Goal: Book appointment/travel/reservation

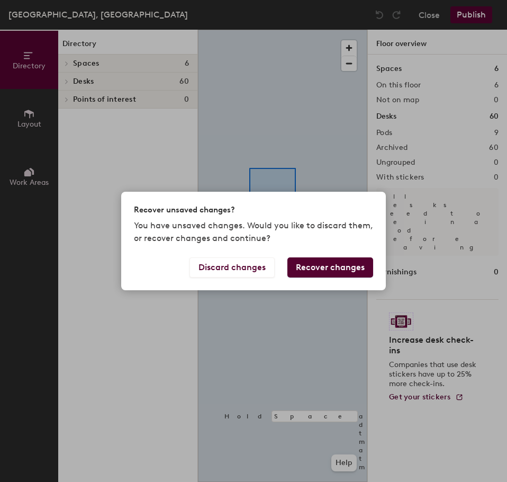
click at [221, 199] on body "Skip navigation Schedule Office People Analytics Visits Deliveries Services Man…" at bounding box center [253, 241] width 507 height 482
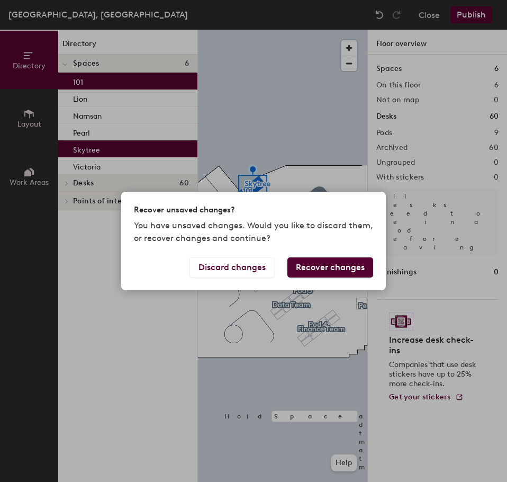
click at [292, 103] on div "Recover unsaved changes? You have unsaved changes. Would you like to discard th…" at bounding box center [253, 241] width 507 height 482
click at [269, 267] on button "Discard changes" at bounding box center [231, 267] width 85 height 20
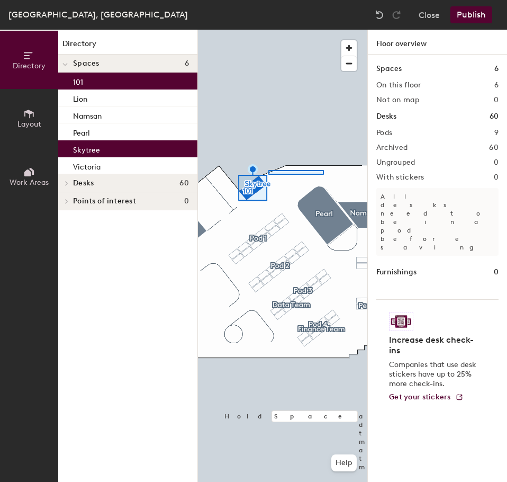
click at [268, 30] on div at bounding box center [282, 30] width 169 height 0
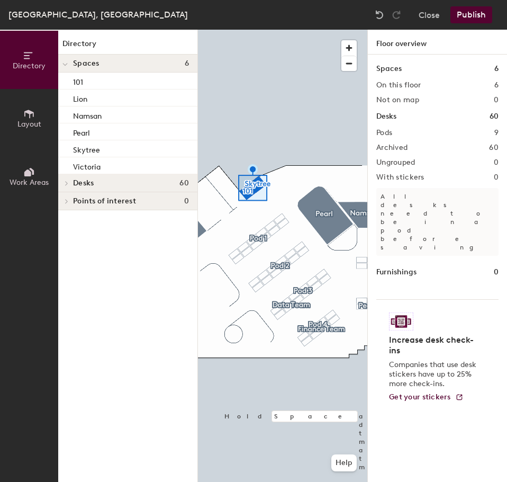
click at [294, 30] on div at bounding box center [282, 30] width 169 height 0
click at [308, 30] on div at bounding box center [282, 30] width 169 height 0
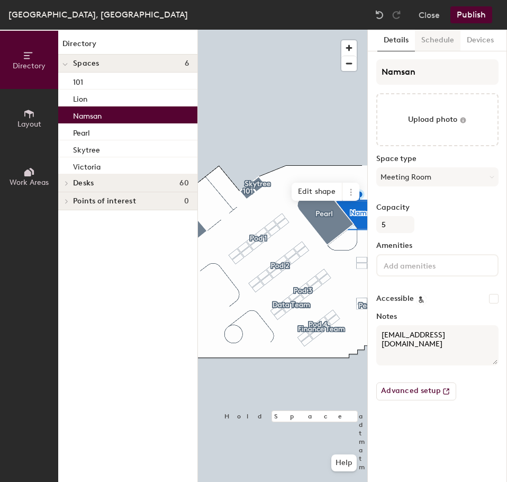
click at [442, 40] on button "Schedule" at bounding box center [438, 41] width 46 height 22
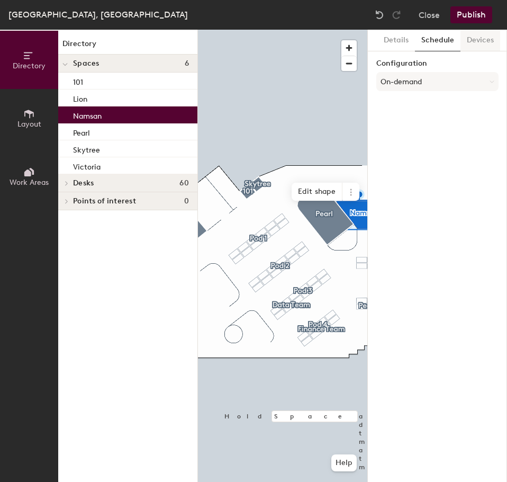
click at [464, 39] on button "Devices" at bounding box center [480, 41] width 40 height 22
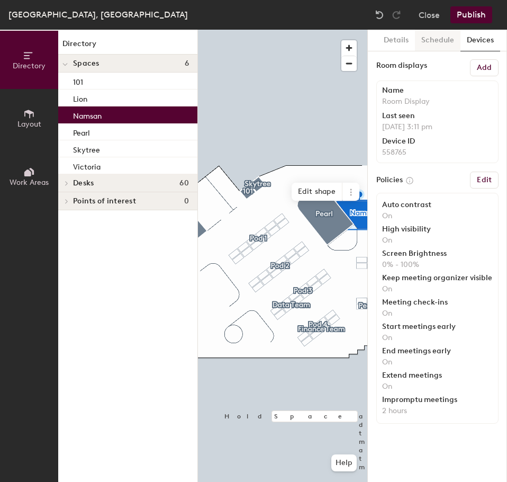
click at [444, 38] on button "Schedule" at bounding box center [438, 41] width 46 height 22
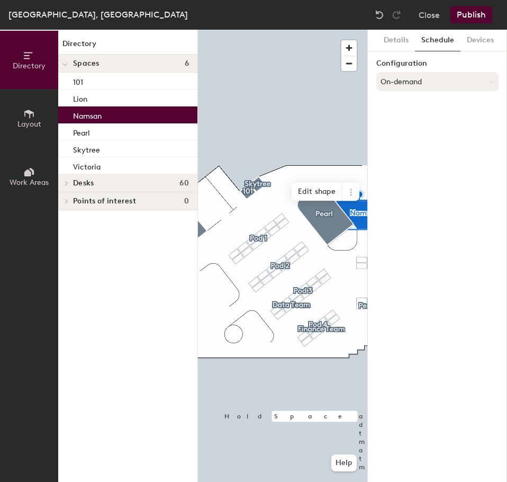
click at [439, 75] on button "On-demand" at bounding box center [437, 81] width 122 height 19
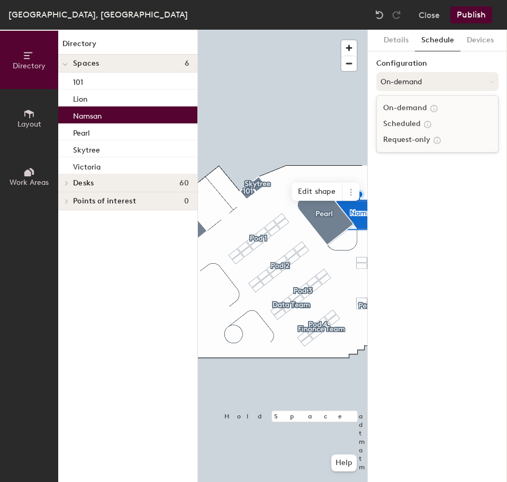
click at [439, 75] on button "On-demand" at bounding box center [437, 81] width 122 height 19
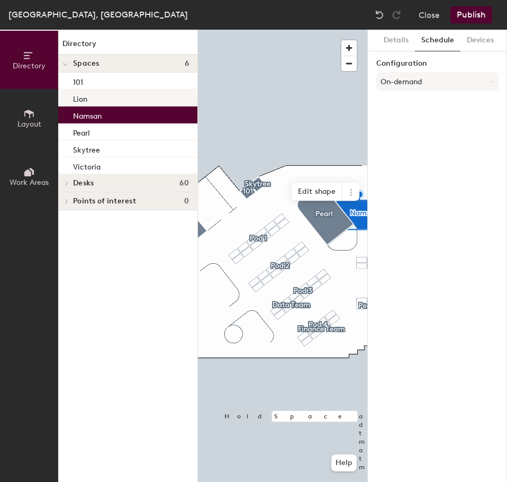
click at [145, 95] on div "Lion" at bounding box center [127, 97] width 139 height 17
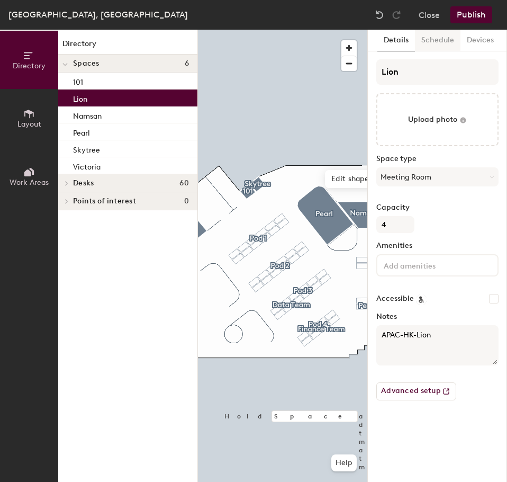
click at [433, 38] on button "Schedule" at bounding box center [438, 41] width 46 height 22
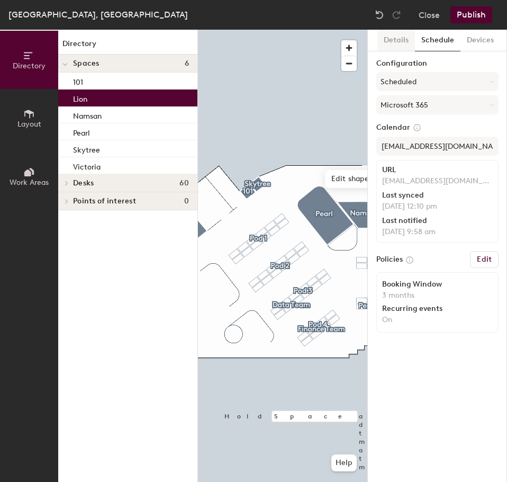
click at [401, 39] on button "Details" at bounding box center [396, 41] width 38 height 22
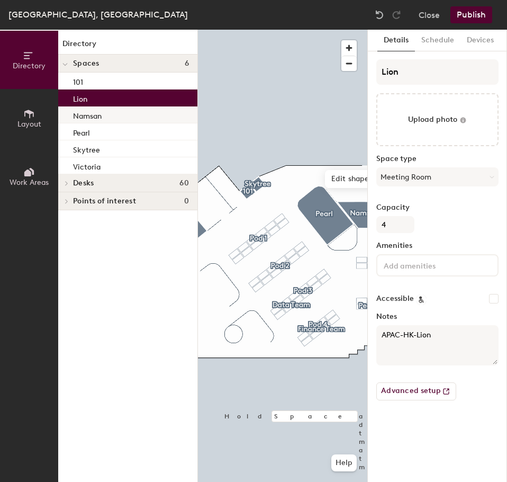
click at [175, 117] on div "Namsan" at bounding box center [127, 114] width 139 height 17
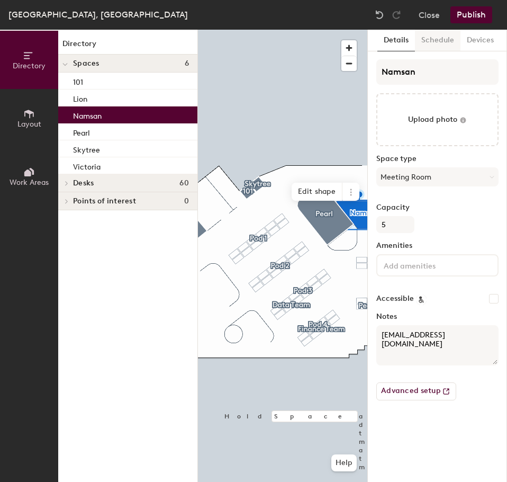
click at [446, 30] on button "Schedule" at bounding box center [438, 41] width 46 height 22
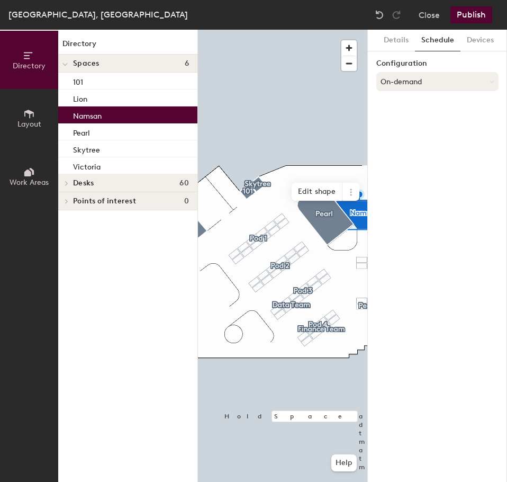
click at [435, 80] on button "On-demand" at bounding box center [437, 81] width 122 height 19
click at [275, 30] on div at bounding box center [282, 30] width 169 height 0
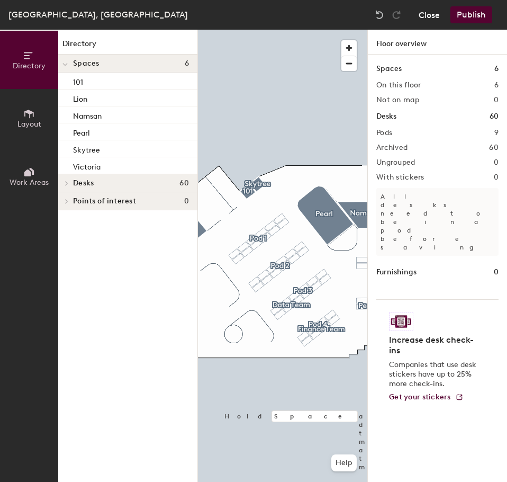
click at [427, 22] on button "Close" at bounding box center [429, 14] width 21 height 17
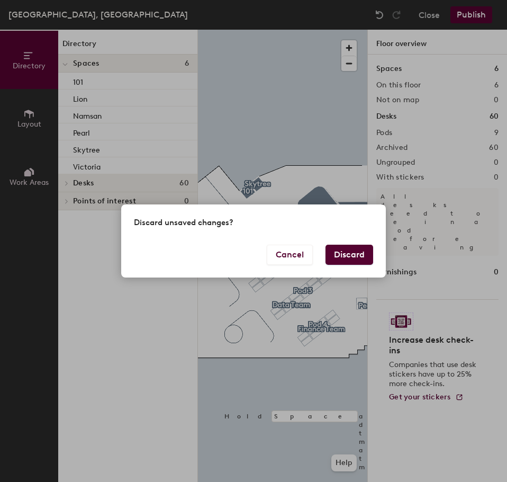
click at [332, 255] on button "Discard" at bounding box center [350, 255] width 48 height 20
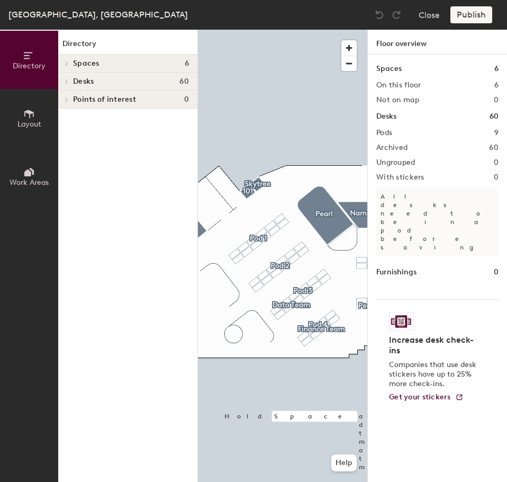
click at [100, 65] on h4 "Spaces 6" at bounding box center [131, 63] width 116 height 8
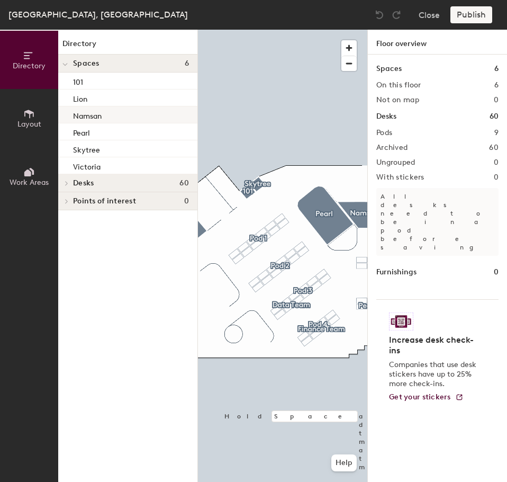
click at [98, 110] on p "Namsan" at bounding box center [87, 115] width 29 height 12
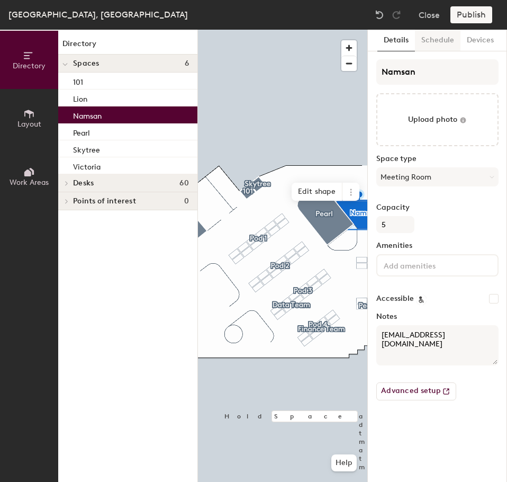
click at [433, 46] on button "Schedule" at bounding box center [438, 41] width 46 height 22
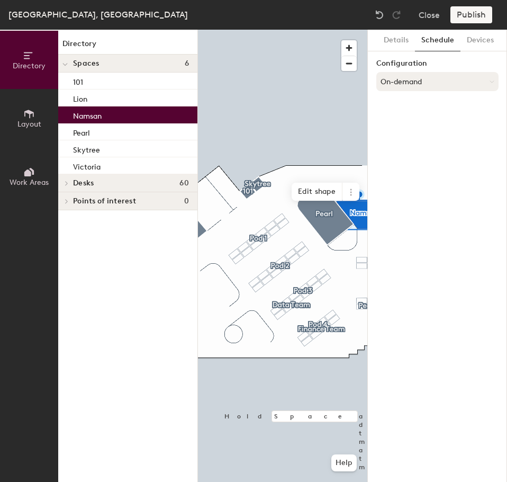
click at [433, 79] on button "On-demand" at bounding box center [437, 81] width 122 height 19
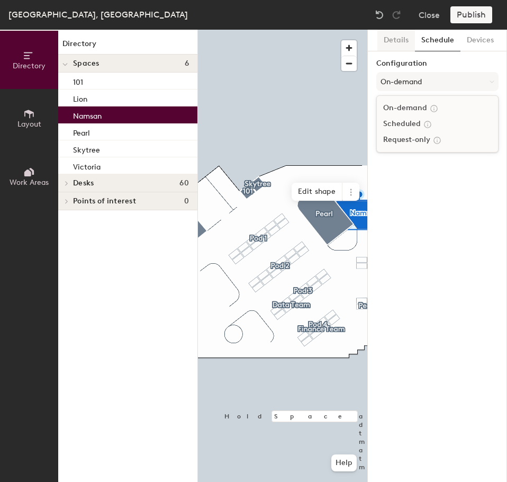
click at [401, 41] on button "Details" at bounding box center [396, 41] width 38 height 22
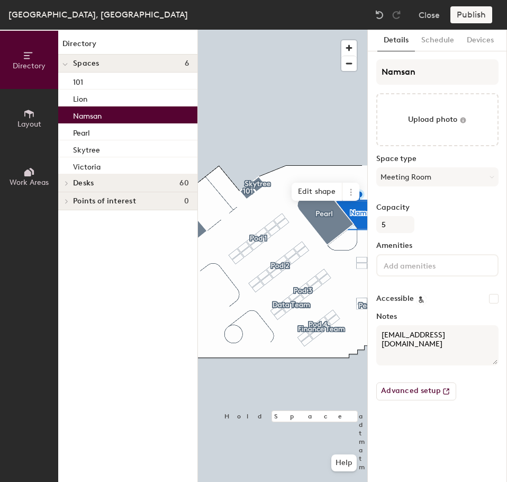
click at [468, 229] on div "Capacity 5" at bounding box center [437, 218] width 122 height 30
click at [475, 44] on button "Devices" at bounding box center [480, 41] width 40 height 22
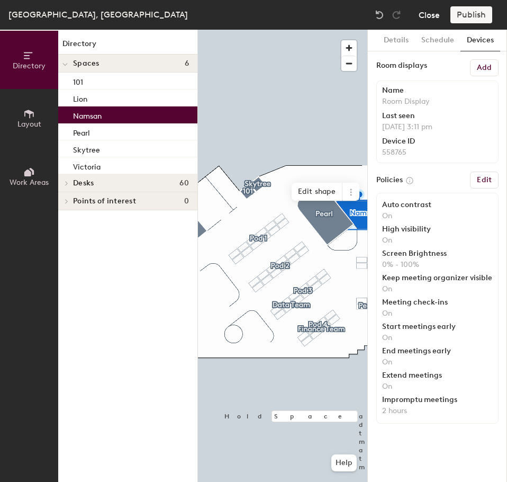
click at [421, 11] on button "Close" at bounding box center [429, 14] width 21 height 17
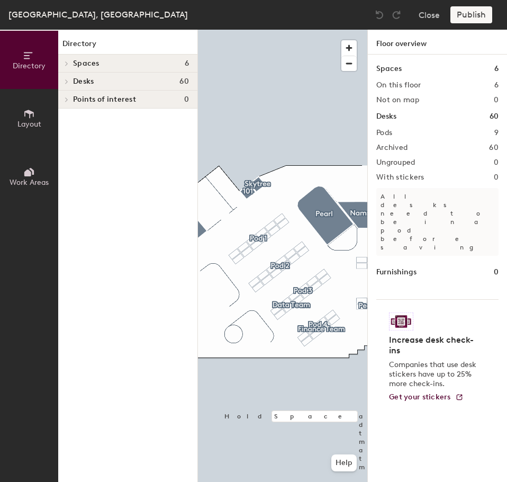
click at [65, 66] on span at bounding box center [65, 63] width 9 height 5
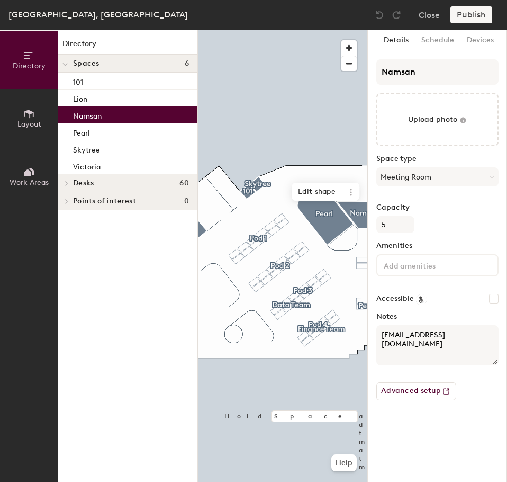
click at [104, 107] on div "Namsan" at bounding box center [127, 114] width 139 height 17
click at [436, 37] on button "Schedule" at bounding box center [438, 41] width 46 height 22
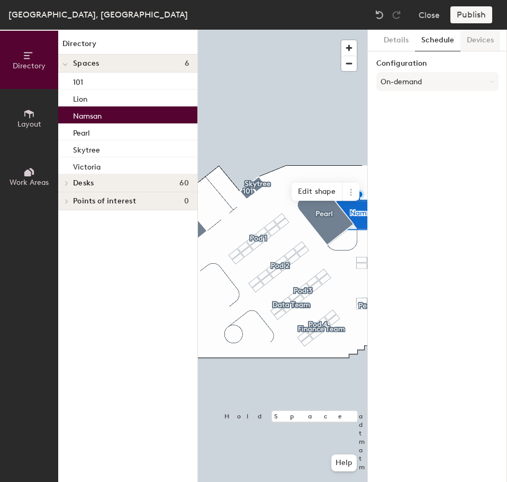
click at [480, 38] on button "Devices" at bounding box center [480, 41] width 40 height 22
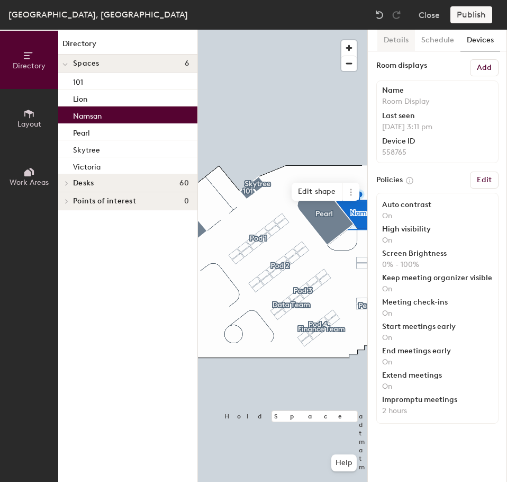
click at [393, 47] on button "Details" at bounding box center [396, 41] width 38 height 22
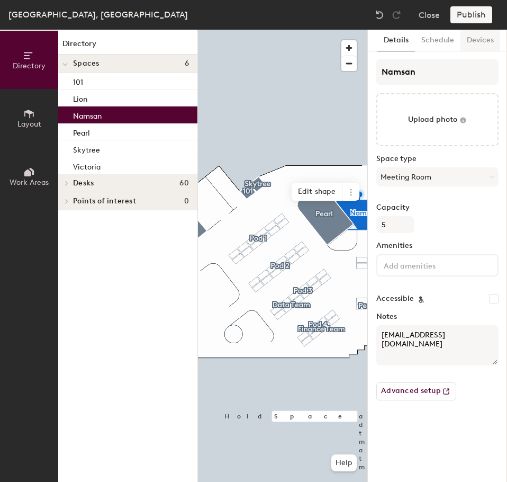
click at [468, 37] on button "Devices" at bounding box center [480, 41] width 40 height 22
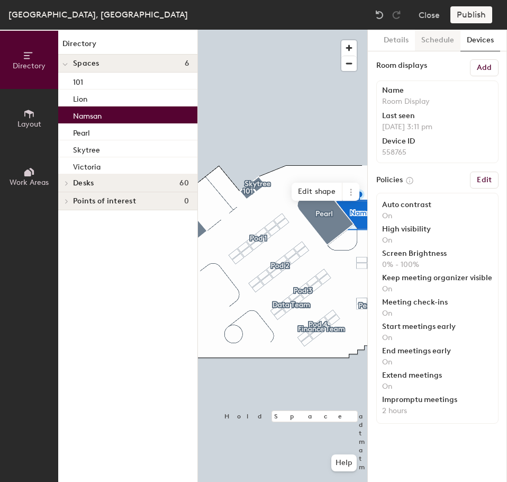
click at [427, 38] on button "Schedule" at bounding box center [438, 41] width 46 height 22
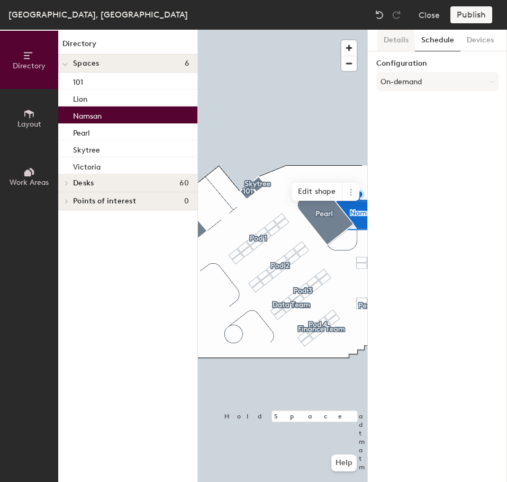
click at [406, 37] on button "Details" at bounding box center [396, 41] width 38 height 22
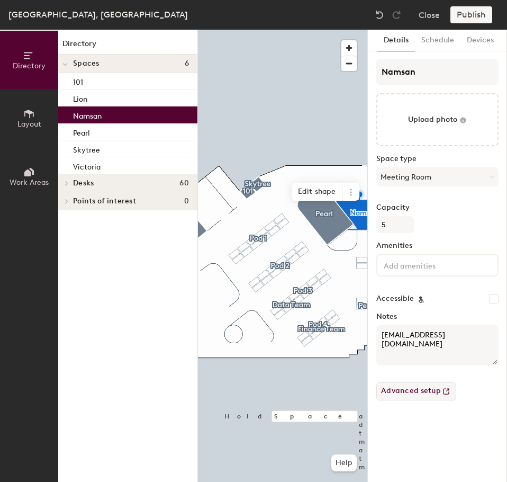
click at [411, 393] on button "Advanced setup" at bounding box center [416, 391] width 80 height 18
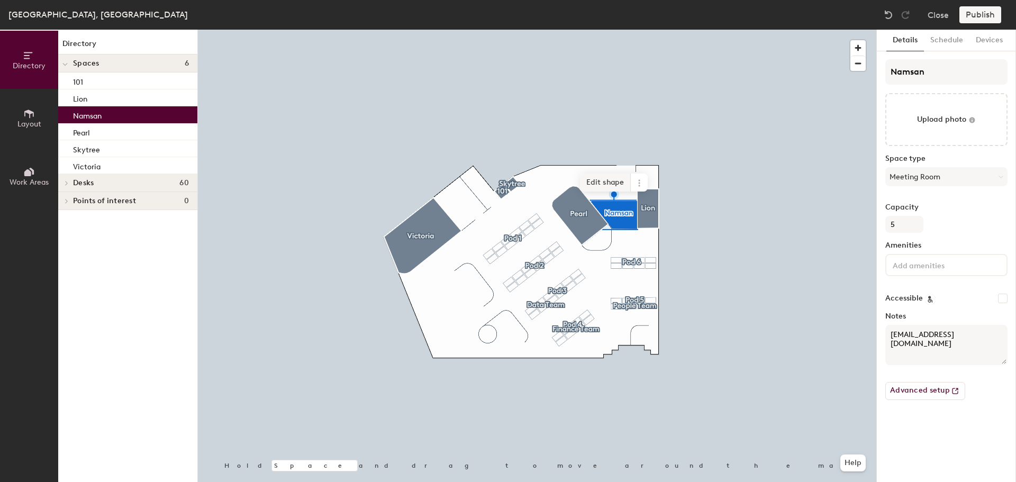
click at [507, 30] on div at bounding box center [537, 30] width 679 height 0
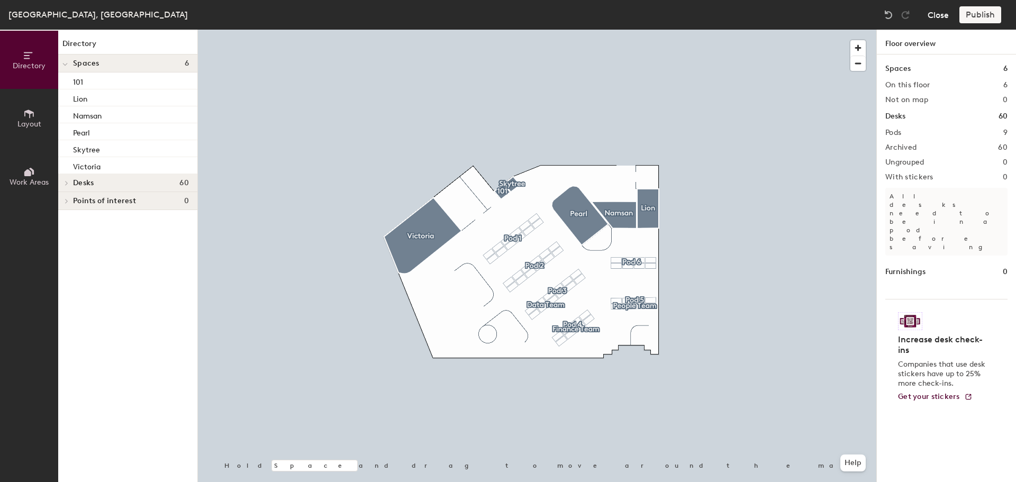
click at [507, 14] on button "Close" at bounding box center [938, 14] width 21 height 17
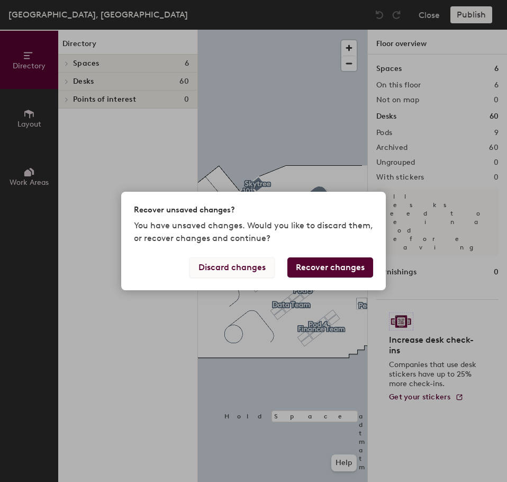
click at [265, 264] on button "Discard changes" at bounding box center [231, 267] width 85 height 20
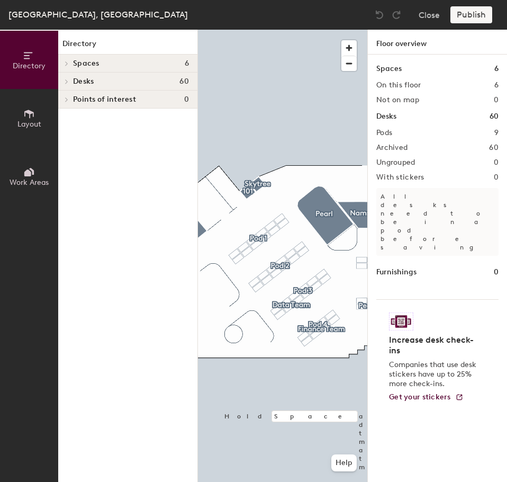
click at [66, 80] on icon at bounding box center [67, 81] width 2 height 4
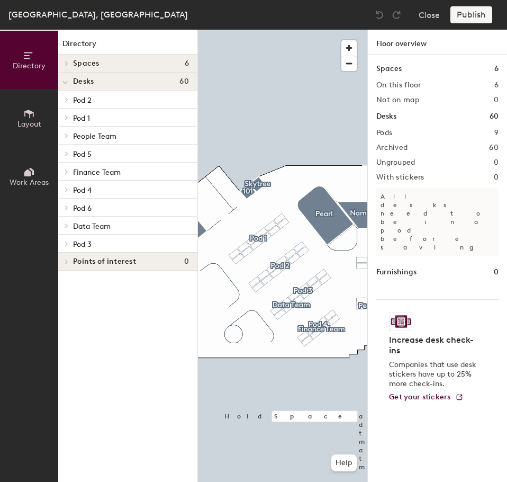
click at [74, 79] on span "Desks" at bounding box center [83, 81] width 21 height 8
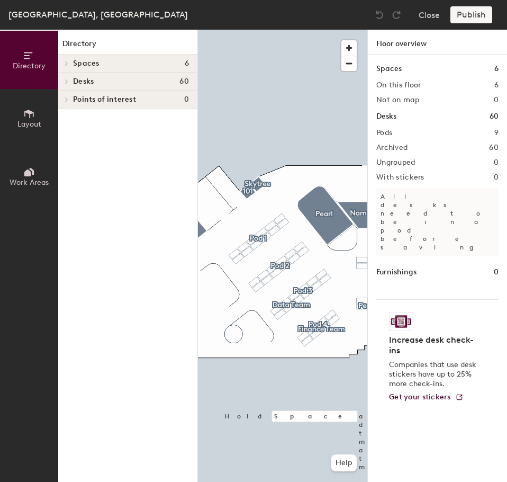
click at [67, 60] on div at bounding box center [65, 63] width 14 height 17
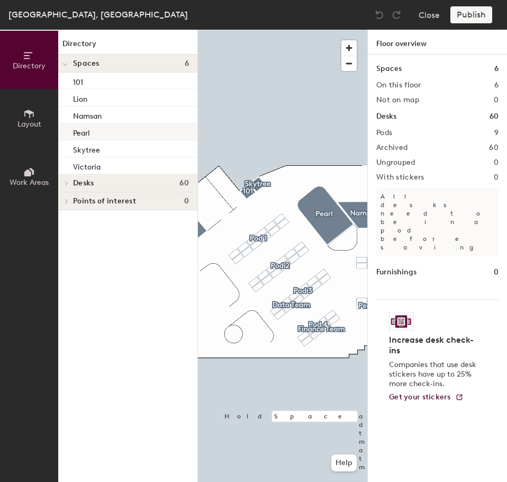
click at [92, 124] on div "Pearl" at bounding box center [127, 131] width 139 height 17
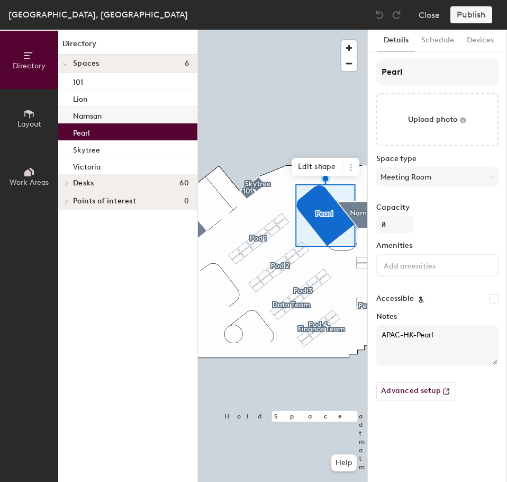
click at [89, 118] on p "Namsan" at bounding box center [87, 115] width 29 height 12
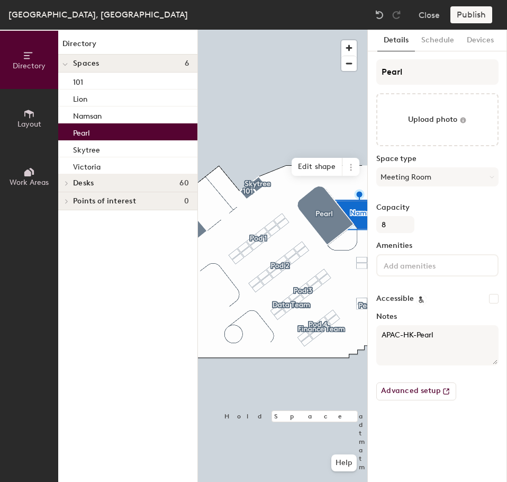
click at [102, 128] on div "Pearl" at bounding box center [127, 131] width 139 height 17
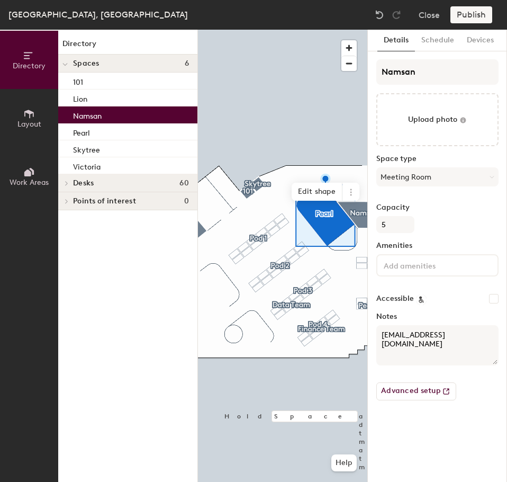
click at [106, 116] on div "Namsan" at bounding box center [127, 114] width 139 height 17
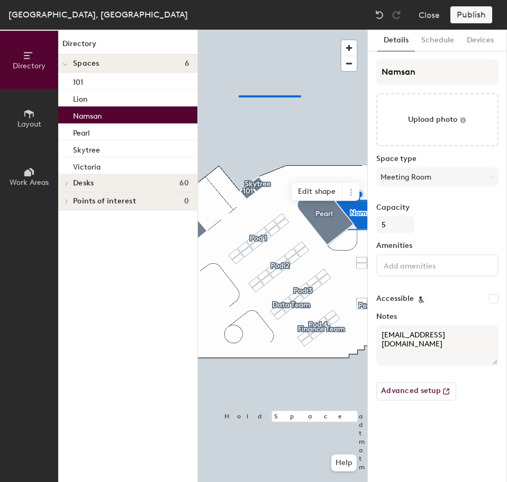
click at [238, 30] on div at bounding box center [282, 30] width 169 height 0
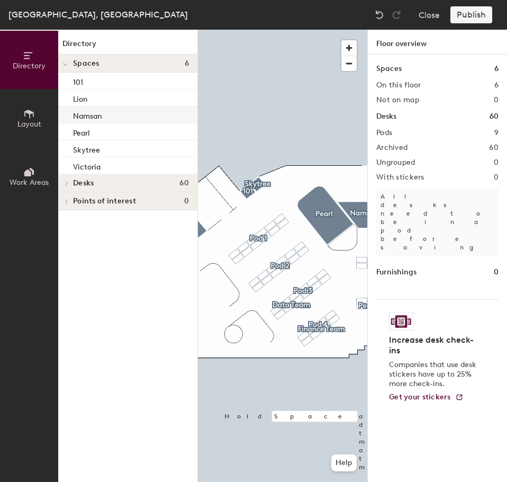
click at [144, 110] on div "Namsan" at bounding box center [127, 114] width 139 height 17
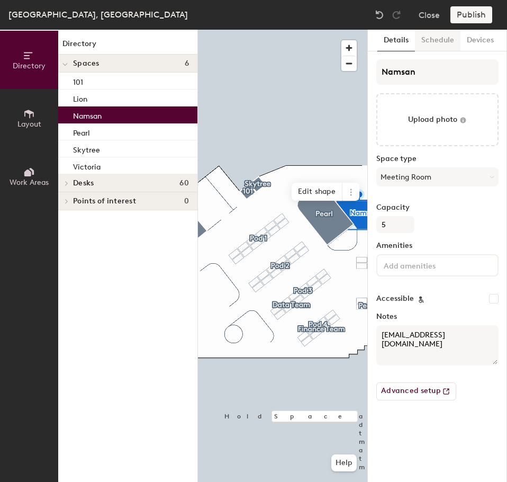
click at [432, 42] on button "Schedule" at bounding box center [438, 41] width 46 height 22
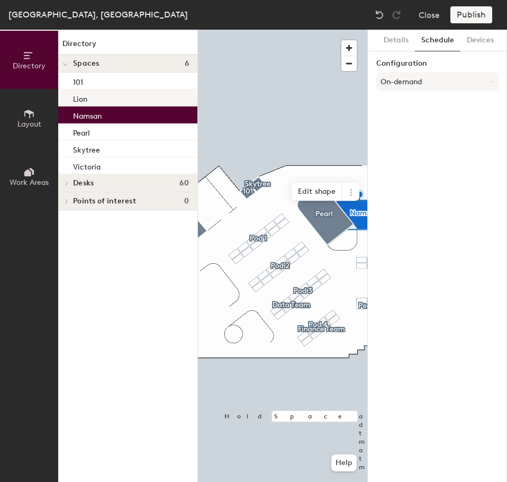
click at [156, 95] on div "Lion" at bounding box center [127, 97] width 139 height 17
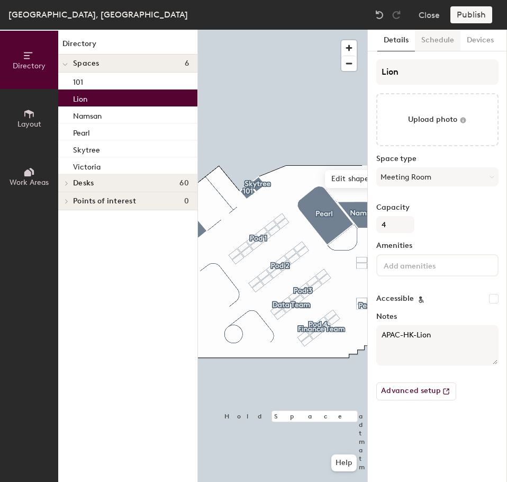
click at [435, 39] on button "Schedule" at bounding box center [438, 41] width 46 height 22
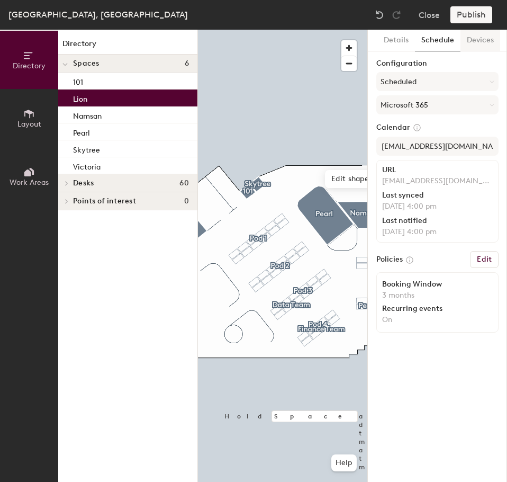
click at [468, 40] on button "Devices" at bounding box center [480, 41] width 40 height 22
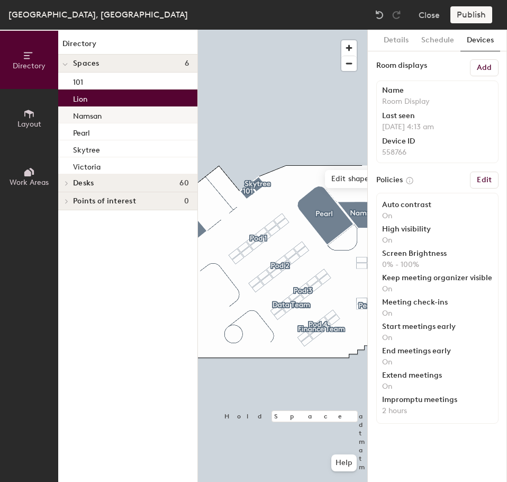
click at [102, 118] on p "Namsan" at bounding box center [87, 115] width 29 height 12
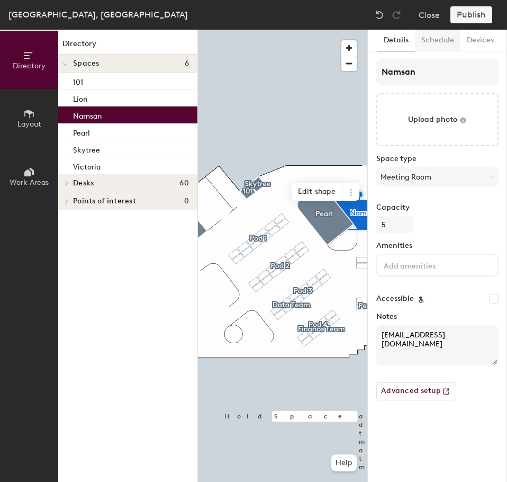
click at [424, 49] on button "Schedule" at bounding box center [438, 41] width 46 height 22
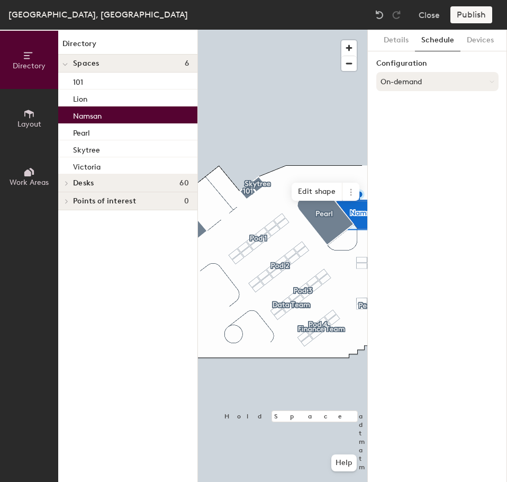
click at [424, 78] on button "On-demand" at bounding box center [437, 81] width 122 height 19
click at [397, 43] on button "Details" at bounding box center [396, 41] width 38 height 22
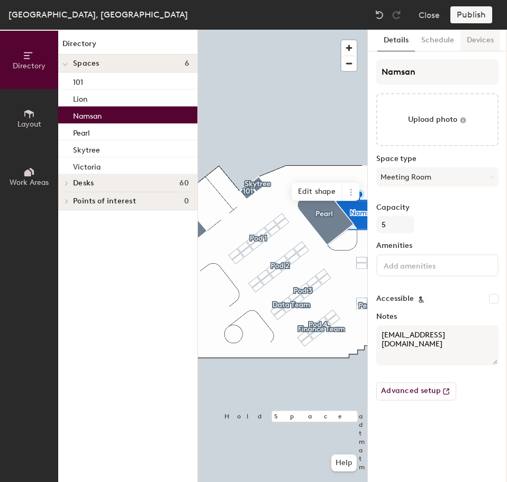
click at [464, 42] on button "Devices" at bounding box center [480, 41] width 40 height 22
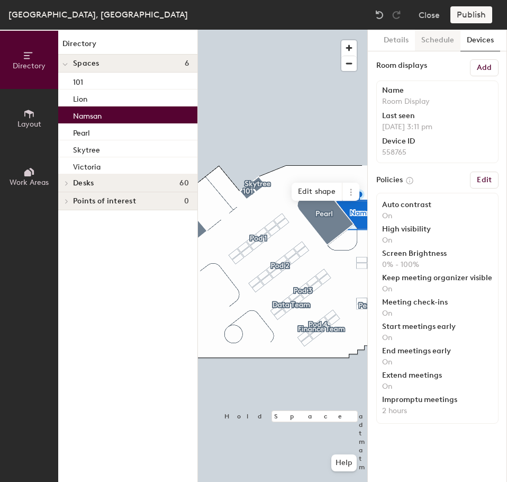
click at [432, 36] on button "Schedule" at bounding box center [438, 41] width 46 height 22
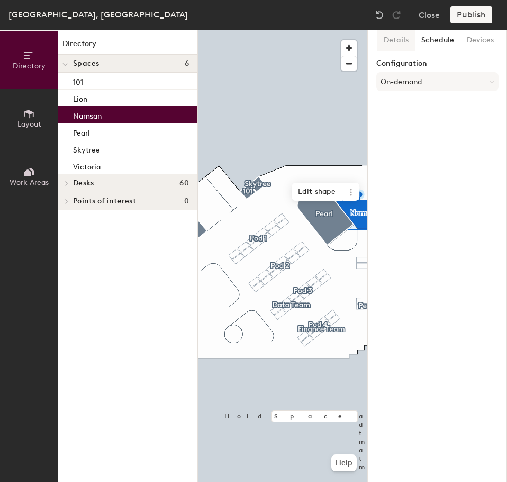
click at [398, 39] on button "Details" at bounding box center [396, 41] width 38 height 22
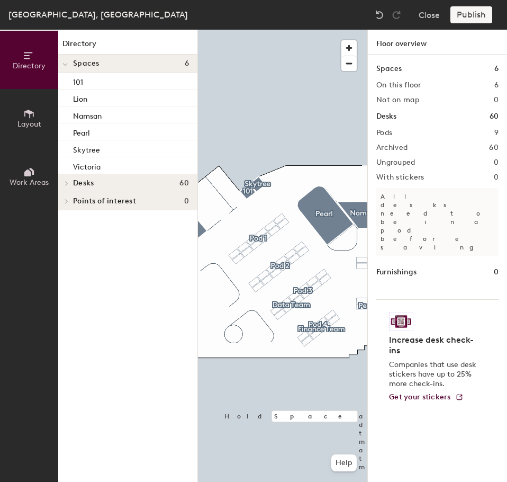
click at [41, 130] on button "Layout" at bounding box center [29, 118] width 58 height 58
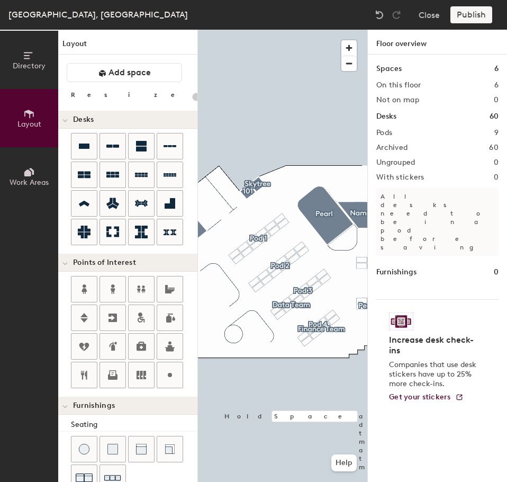
click at [35, 165] on button "Work Areas" at bounding box center [29, 176] width 58 height 58
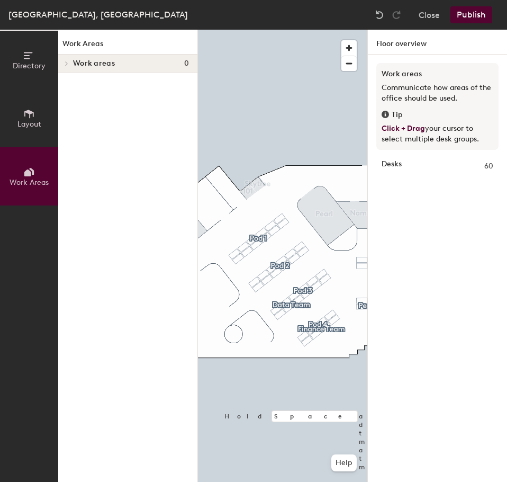
click at [34, 103] on button "Layout" at bounding box center [29, 118] width 58 height 58
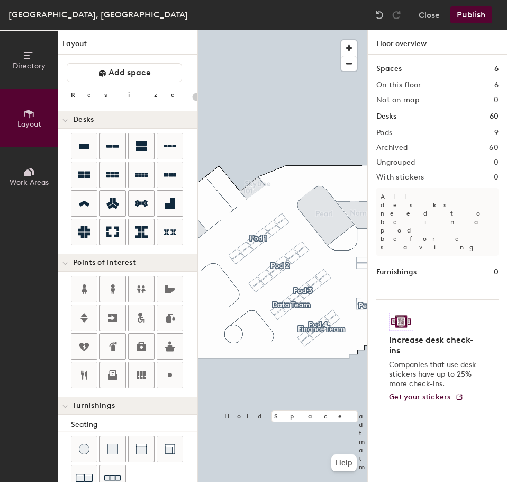
click at [34, 70] on span "Directory" at bounding box center [29, 65] width 33 height 9
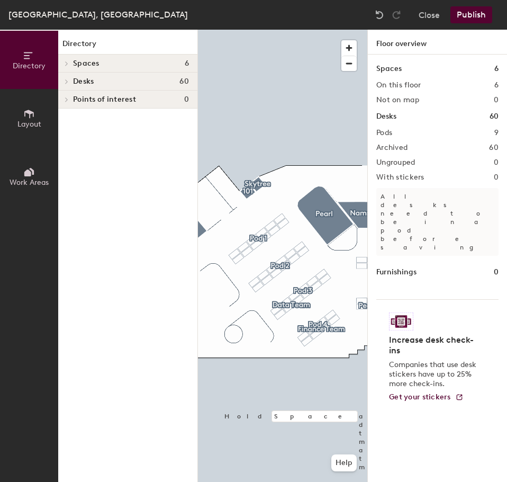
click at [65, 82] on icon at bounding box center [67, 81] width 4 height 5
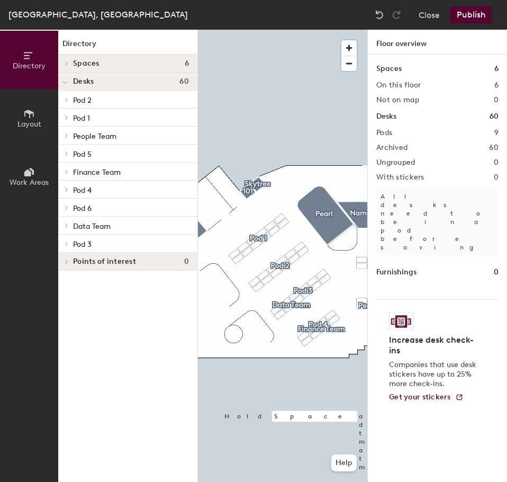
click at [66, 67] on div at bounding box center [65, 63] width 14 height 17
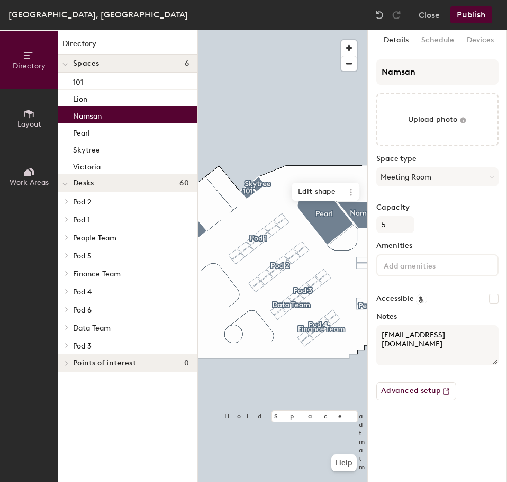
click at [89, 117] on p "Namsan" at bounding box center [87, 115] width 29 height 12
click at [432, 44] on button "Schedule" at bounding box center [438, 41] width 46 height 22
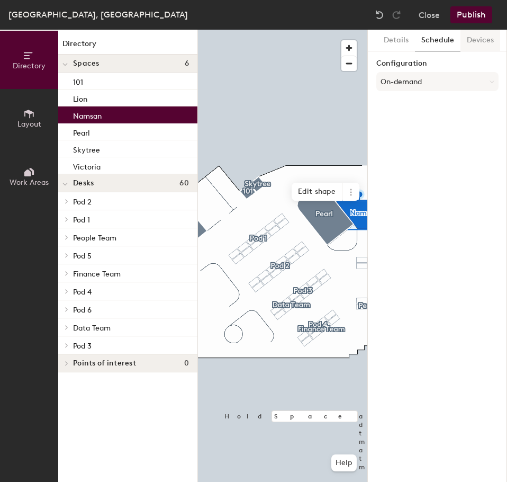
click at [474, 44] on button "Devices" at bounding box center [480, 41] width 40 height 22
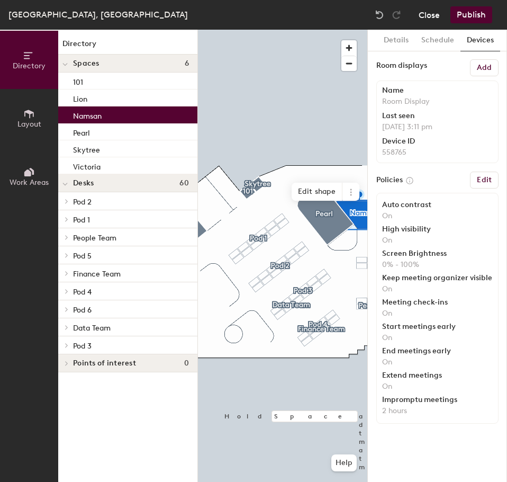
click at [427, 15] on button "Close" at bounding box center [429, 14] width 21 height 17
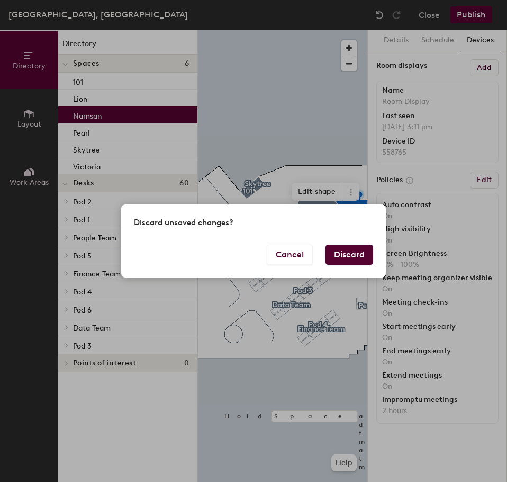
click at [339, 254] on button "Discard" at bounding box center [350, 255] width 48 height 20
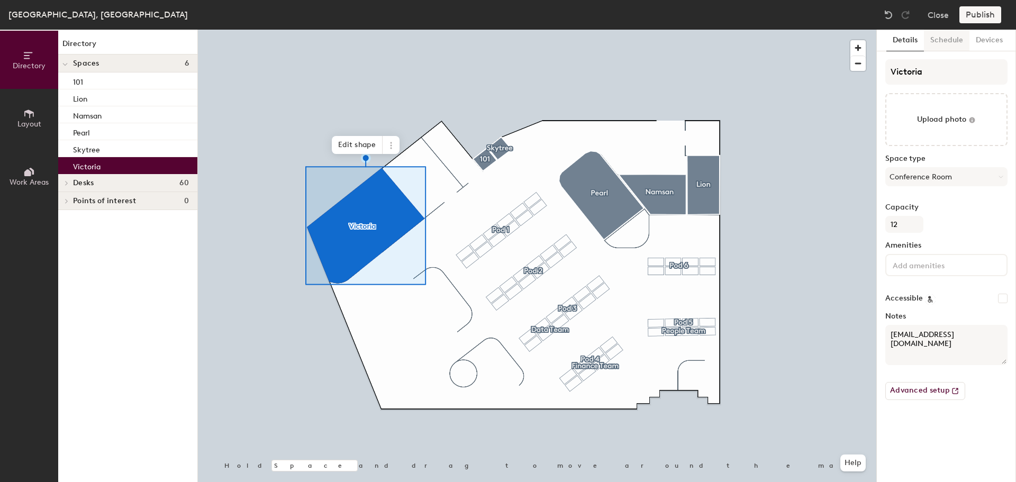
click at [943, 41] on button "Schedule" at bounding box center [947, 41] width 46 height 22
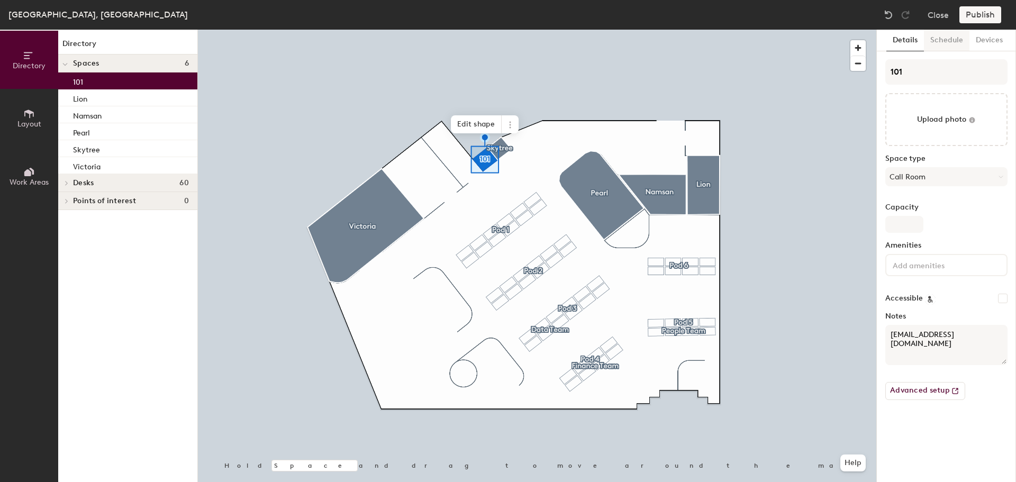
click at [949, 43] on button "Schedule" at bounding box center [947, 41] width 46 height 22
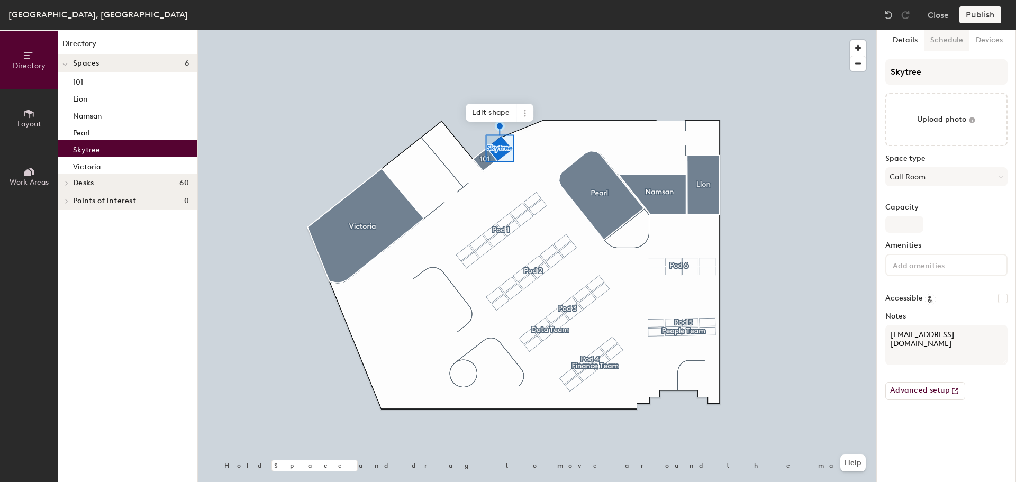
click at [934, 38] on button "Schedule" at bounding box center [947, 41] width 46 height 22
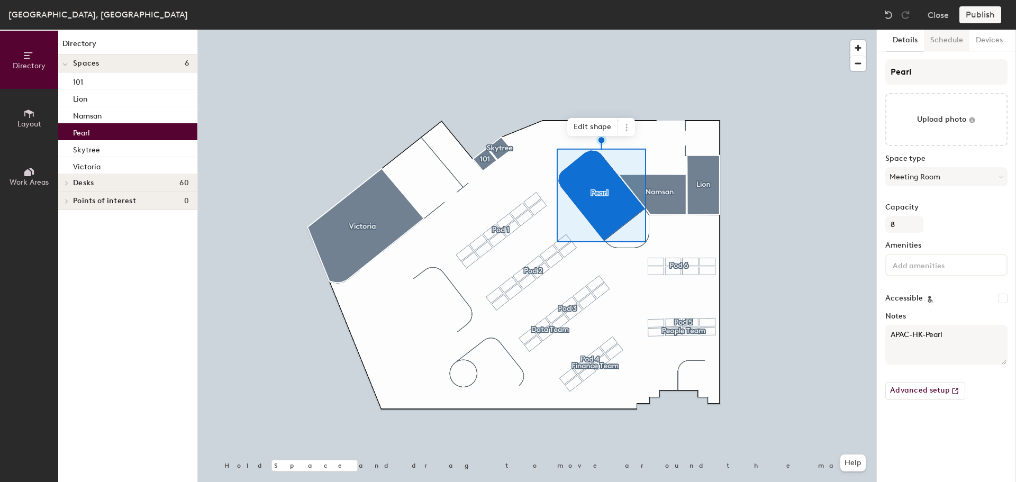
click at [941, 50] on button "Schedule" at bounding box center [947, 41] width 46 height 22
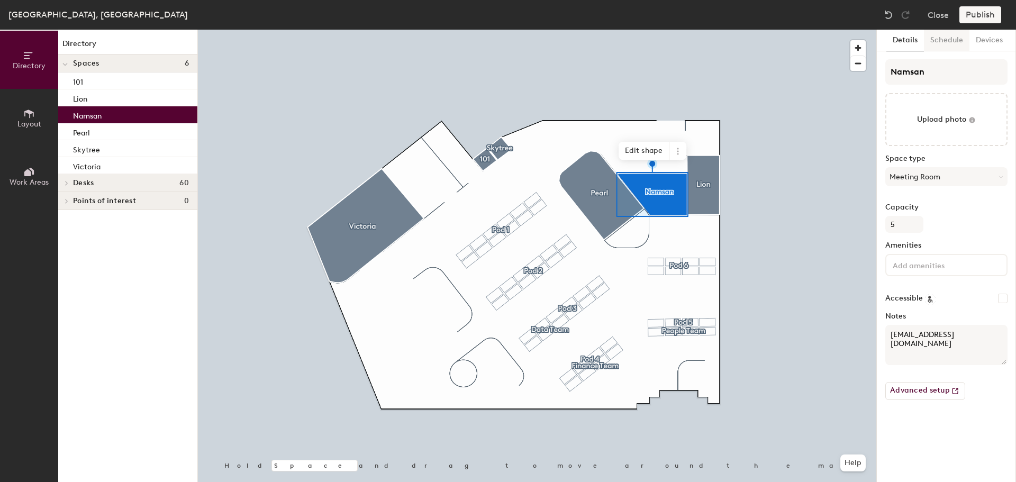
click at [944, 46] on button "Schedule" at bounding box center [947, 41] width 46 height 22
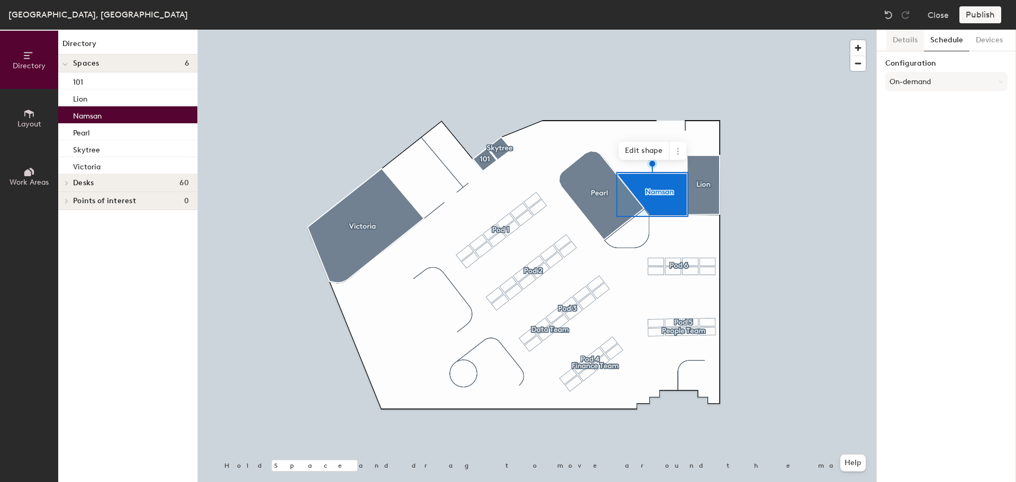
click at [900, 43] on button "Details" at bounding box center [906, 41] width 38 height 22
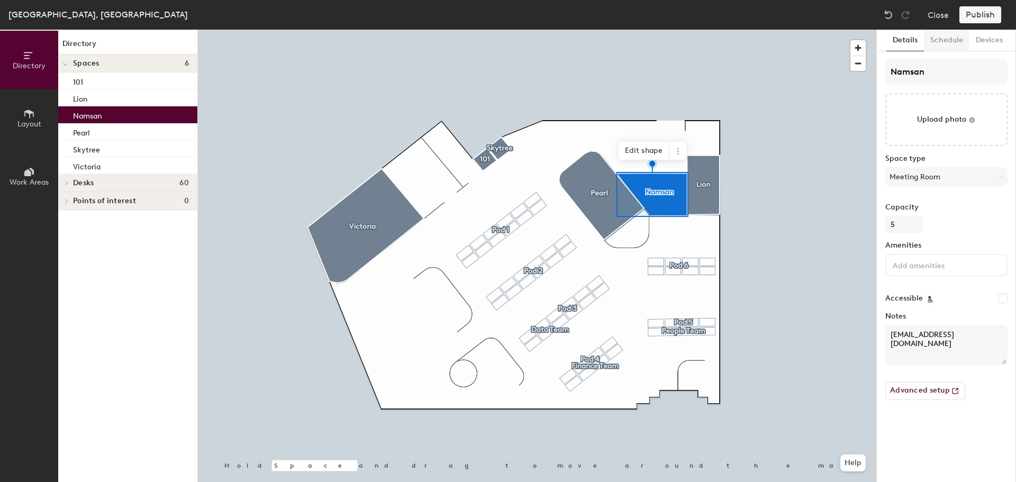
click at [942, 46] on button "Schedule" at bounding box center [947, 41] width 46 height 22
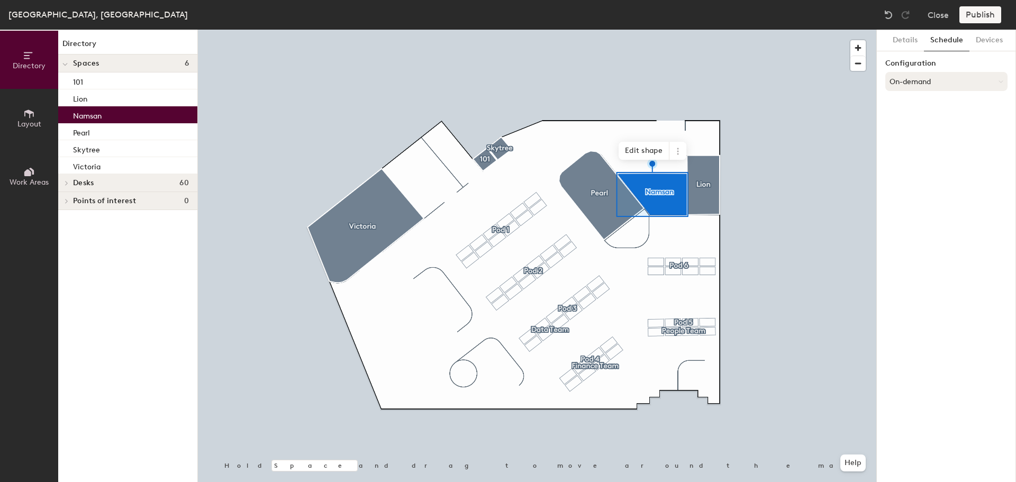
click at [959, 86] on button "On-demand" at bounding box center [946, 81] width 122 height 19
click at [924, 124] on div "Scheduled" at bounding box center [946, 124] width 121 height 16
click at [920, 100] on button "Select account" at bounding box center [946, 104] width 122 height 19
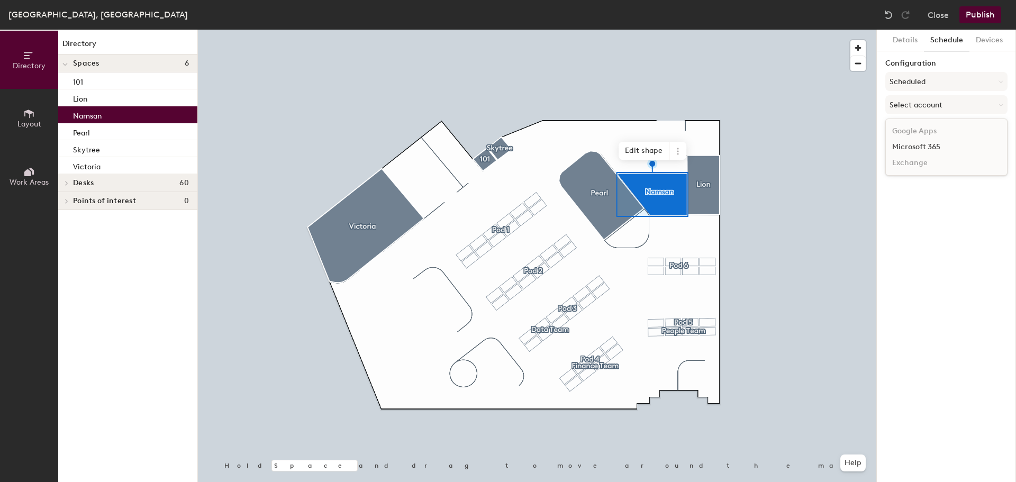
click at [923, 142] on div "Microsoft 365" at bounding box center [946, 147] width 121 height 16
click at [908, 40] on button "Details" at bounding box center [906, 41] width 38 height 22
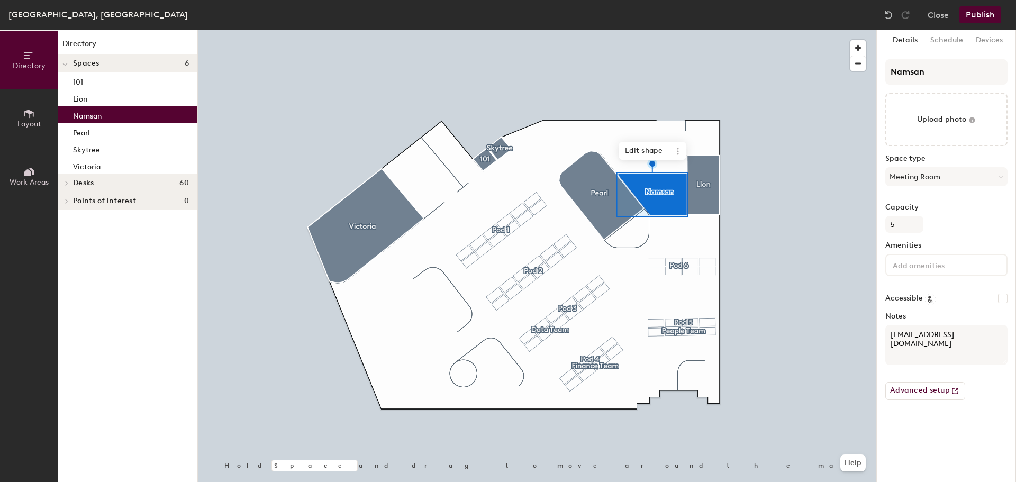
click at [711, 30] on div at bounding box center [537, 30] width 679 height 0
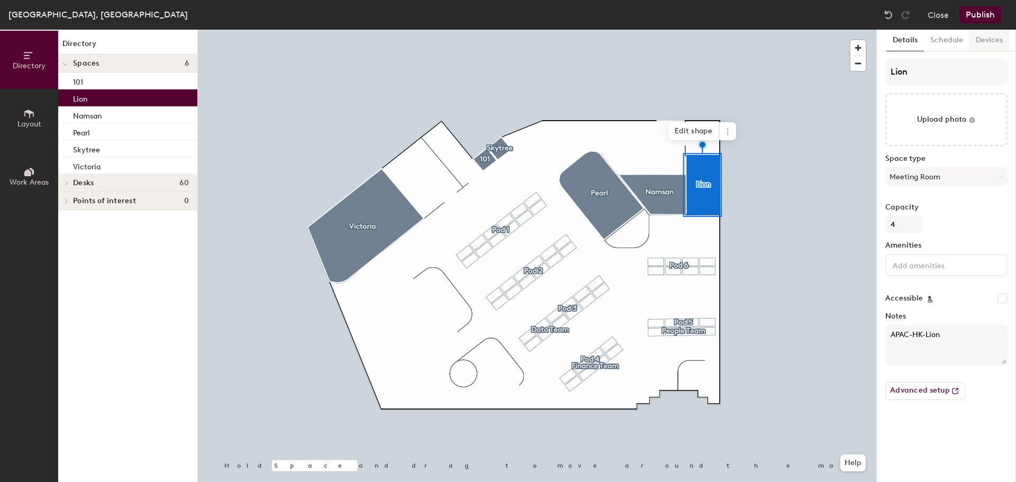
click at [1000, 38] on button "Devices" at bounding box center [990, 41] width 40 height 22
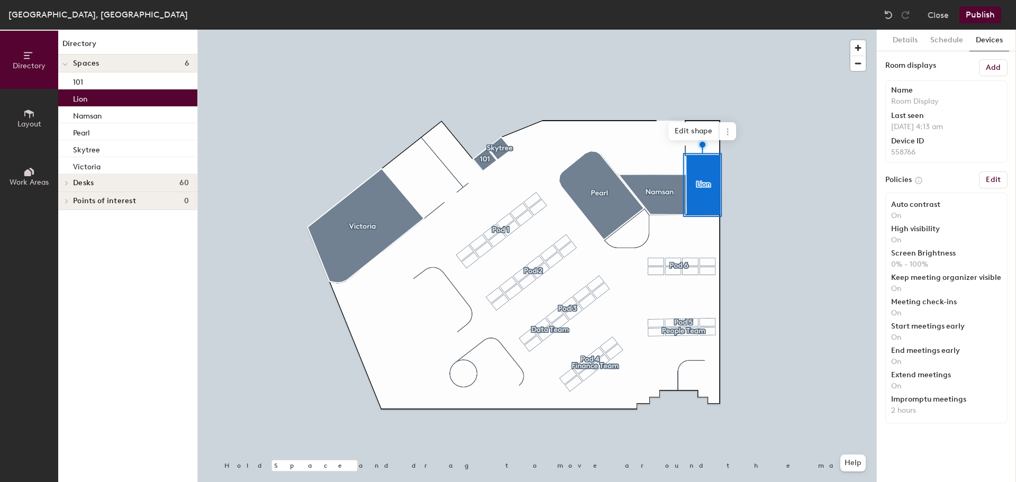
click at [971, 38] on button "Devices" at bounding box center [990, 41] width 40 height 22
click at [959, 41] on button "Schedule" at bounding box center [947, 41] width 46 height 22
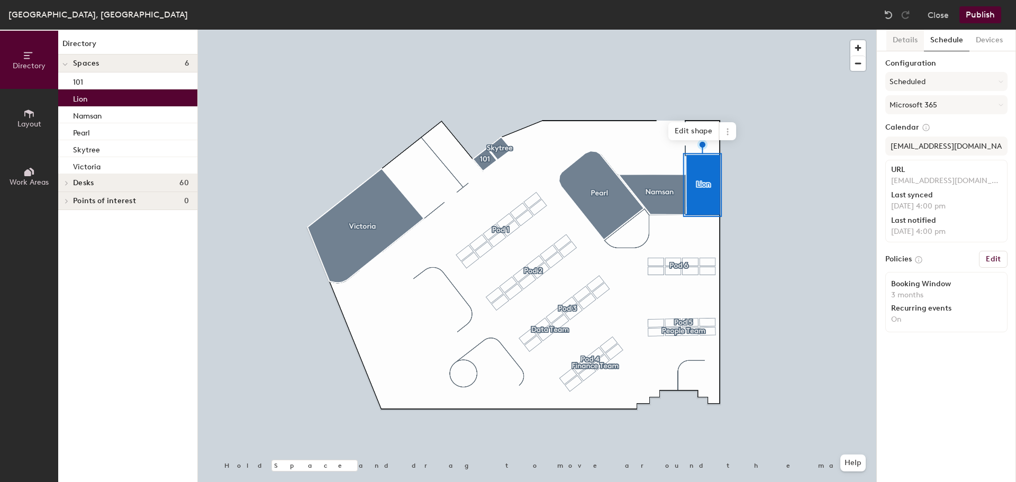
click at [919, 40] on button "Details" at bounding box center [906, 41] width 38 height 22
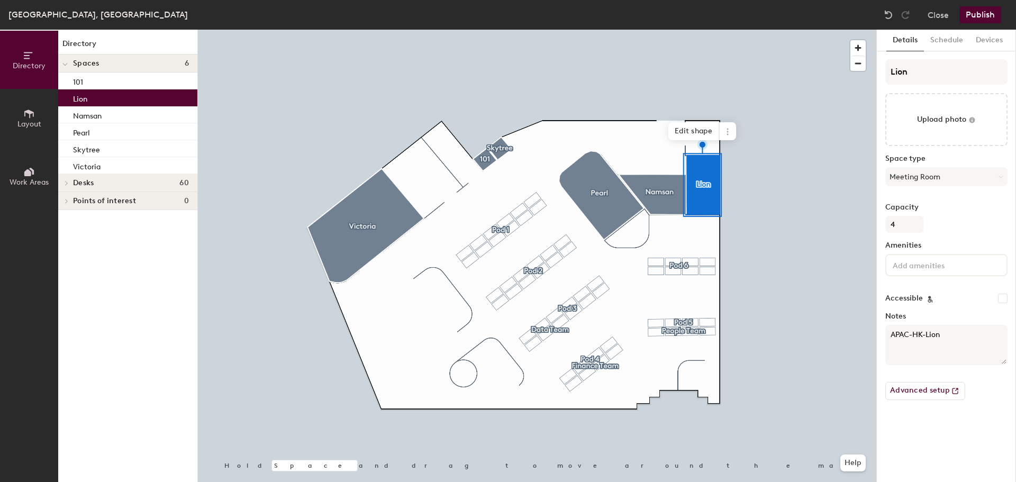
click at [662, 30] on div at bounding box center [537, 30] width 679 height 0
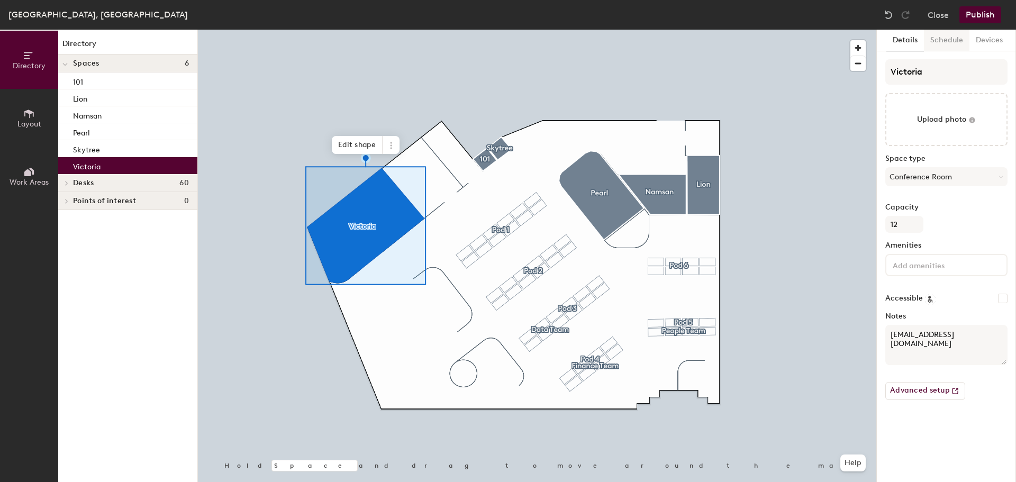
click at [946, 40] on button "Schedule" at bounding box center [947, 41] width 46 height 22
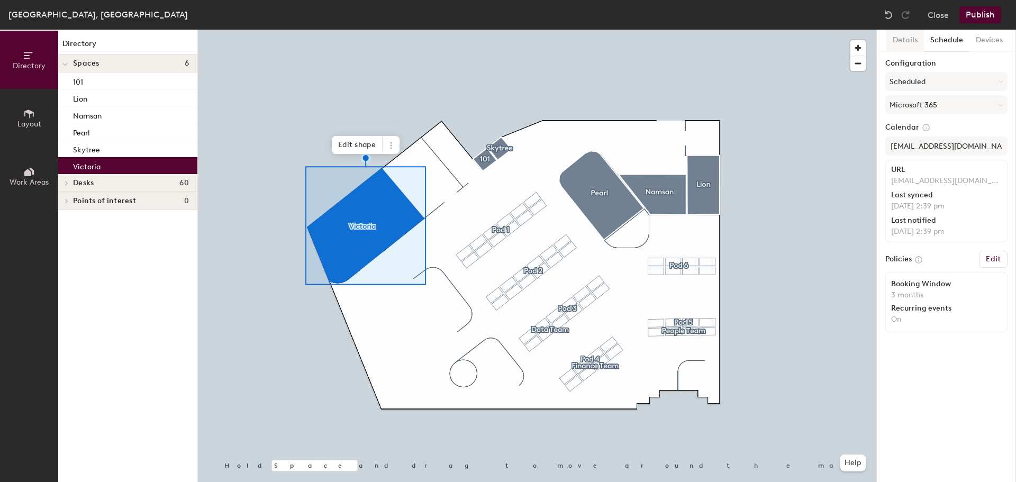
click at [903, 41] on button "Details" at bounding box center [906, 41] width 38 height 22
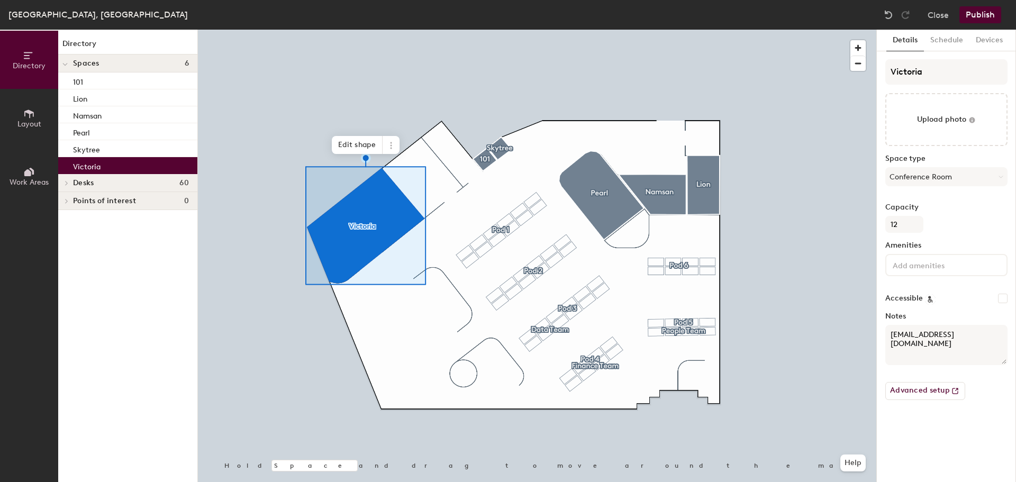
drag, startPoint x: 999, startPoint y: 345, endPoint x: 889, endPoint y: 331, distance: 110.4
click at [889, 331] on textarea "[EMAIL_ADDRESS][DOMAIN_NAME]" at bounding box center [946, 345] width 122 height 40
click at [654, 30] on div at bounding box center [537, 30] width 679 height 0
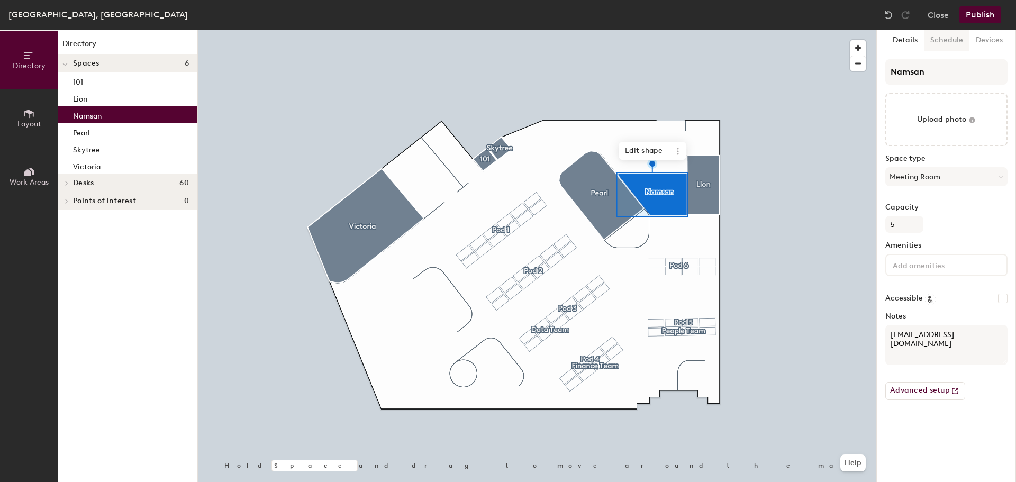
click at [936, 43] on button "Schedule" at bounding box center [947, 41] width 46 height 22
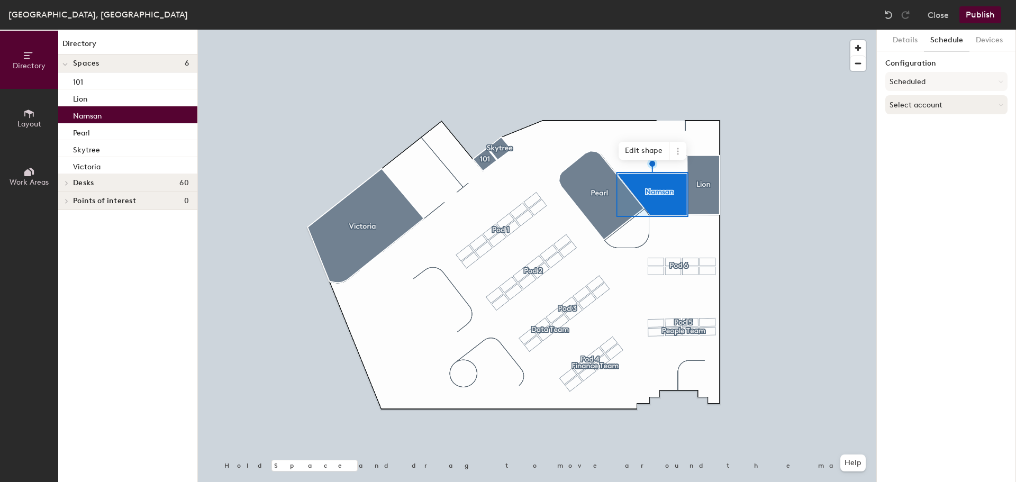
click at [923, 100] on button "Select account" at bounding box center [946, 104] width 122 height 19
click at [937, 143] on div "Microsoft 365" at bounding box center [946, 147] width 121 height 16
click at [937, 145] on input at bounding box center [946, 146] width 122 height 19
paste input "[EMAIL_ADDRESS][DOMAIN_NAME]"
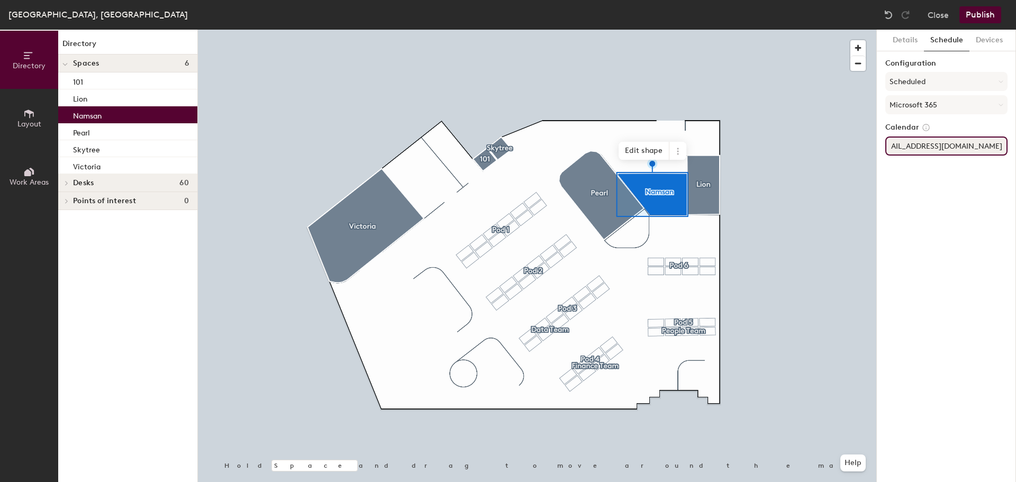
type input "[EMAIL_ADDRESS][DOMAIN_NAME]"
click at [961, 205] on div "Details Schedule Devices Configuration Scheduled Microsoft 365 Calendar [EMAIL_…" at bounding box center [946, 256] width 139 height 453
click at [907, 38] on button "Details" at bounding box center [906, 41] width 38 height 22
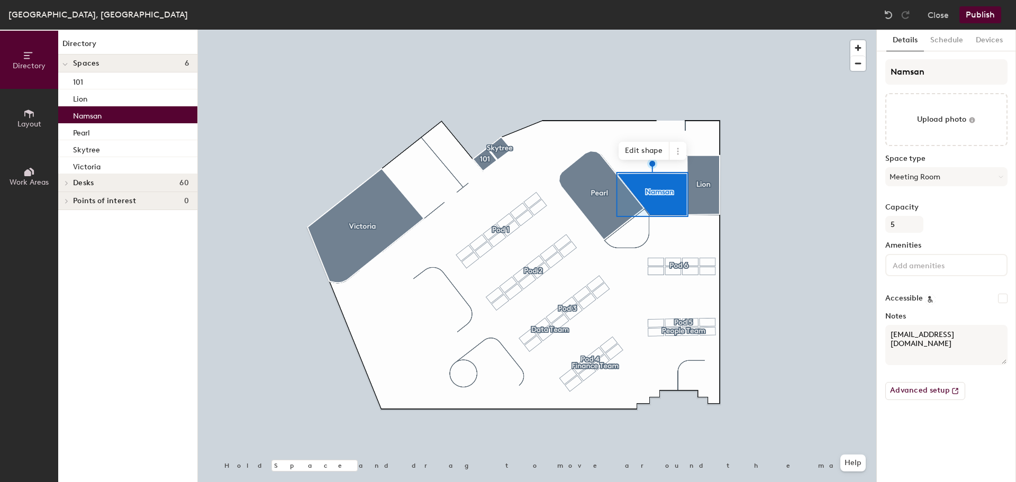
click at [946, 350] on textarea "[EMAIL_ADDRESS][DOMAIN_NAME]" at bounding box center [946, 345] width 122 height 40
click at [937, 49] on button "Schedule" at bounding box center [947, 41] width 46 height 22
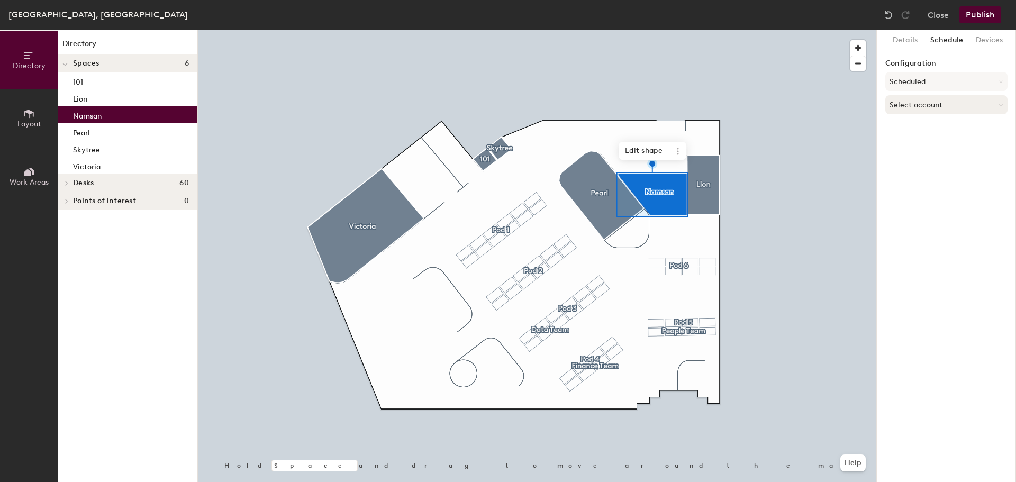
click at [931, 100] on button "Select account" at bounding box center [946, 104] width 122 height 19
click at [932, 147] on div "Microsoft 365" at bounding box center [946, 147] width 121 height 16
click at [932, 147] on input at bounding box center [946, 146] width 122 height 19
paste input "[EMAIL_ADDRESS][DOMAIN_NAME]"
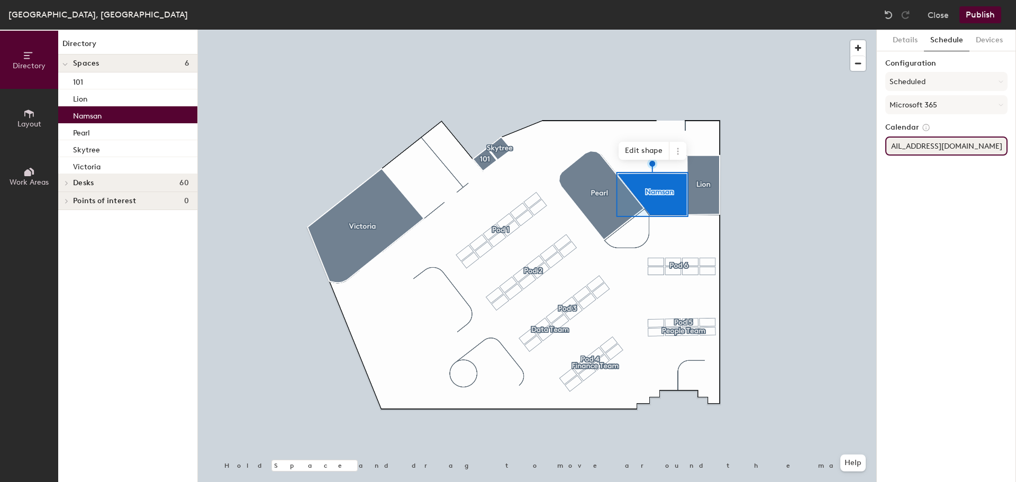
type input "[EMAIL_ADDRESS][DOMAIN_NAME]"
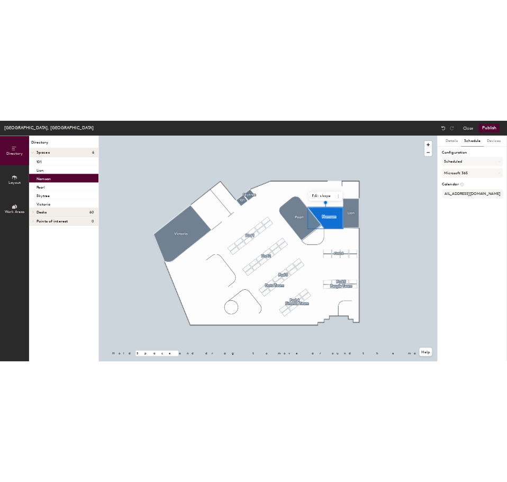
scroll to position [0, 0]
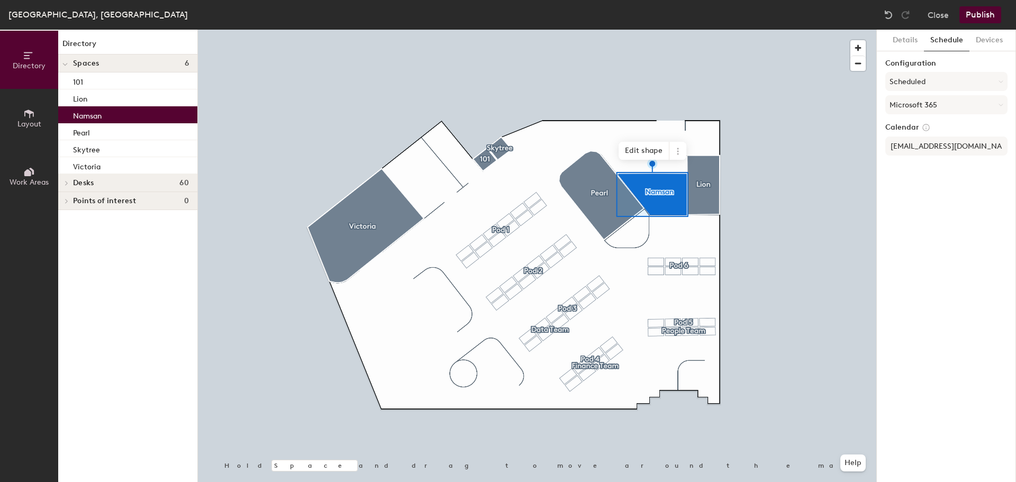
click at [940, 215] on div "Details Schedule Devices Configuration Scheduled Microsoft 365 Calendar [EMAIL_…" at bounding box center [946, 256] width 139 height 453
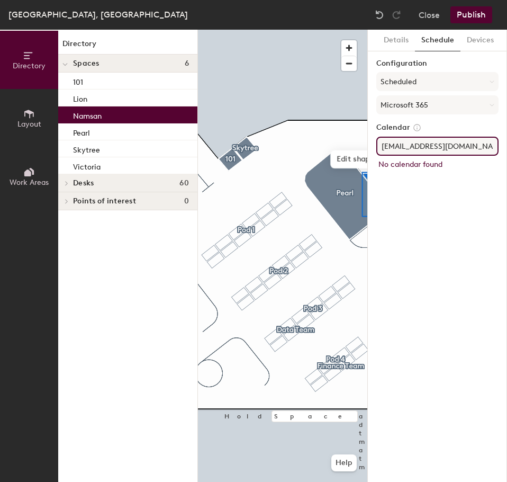
click at [436, 197] on div "Details Schedule Devices Configuration Scheduled Microsoft 365 Calendar [EMAIL_…" at bounding box center [437, 256] width 139 height 452
click at [104, 104] on div "Lion" at bounding box center [127, 97] width 139 height 17
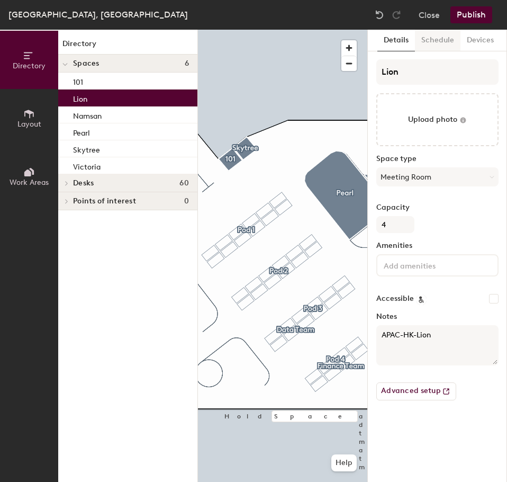
click at [423, 32] on button "Schedule" at bounding box center [438, 41] width 46 height 22
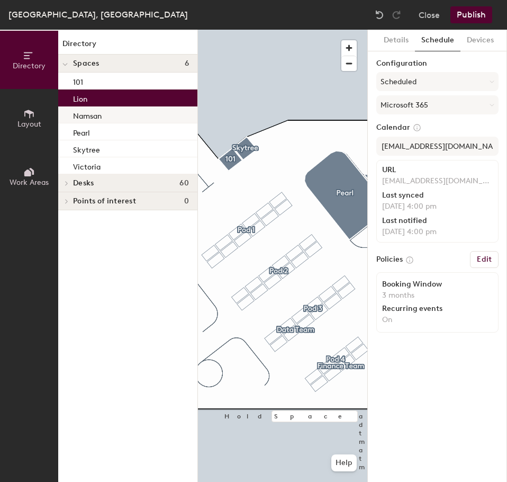
click at [89, 117] on p "Namsan" at bounding box center [87, 115] width 29 height 12
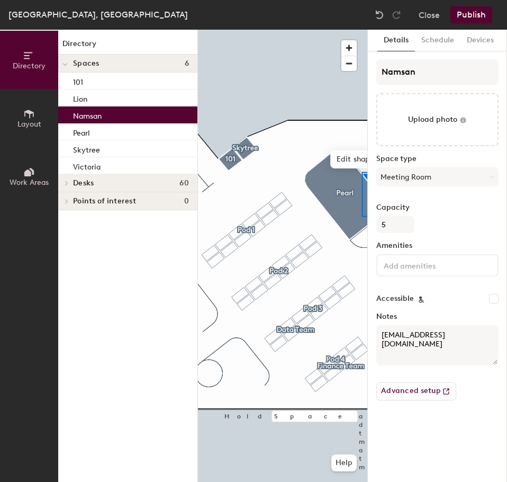
click at [418, 346] on textarea "[EMAIL_ADDRESS][DOMAIN_NAME]" at bounding box center [437, 345] width 122 height 40
click at [423, 18] on button "Close" at bounding box center [429, 14] width 21 height 17
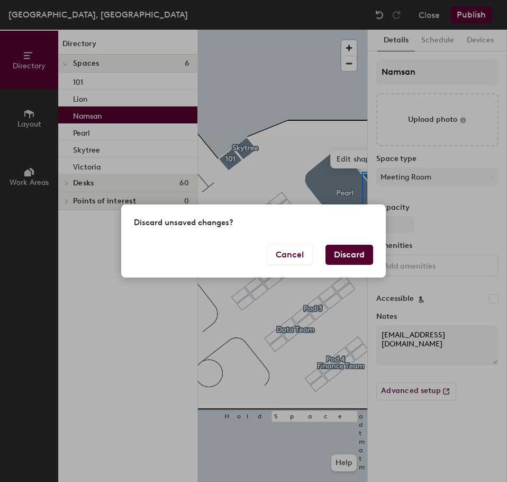
click at [342, 264] on button "Discard" at bounding box center [350, 255] width 48 height 20
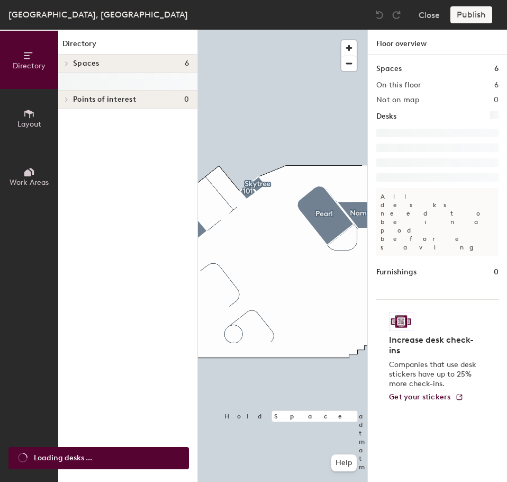
click at [385, 66] on h1 "Spaces" at bounding box center [388, 69] width 25 height 12
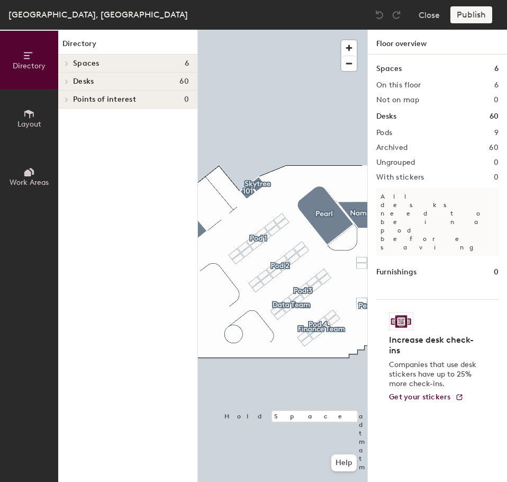
click at [67, 61] on icon at bounding box center [67, 63] width 4 height 5
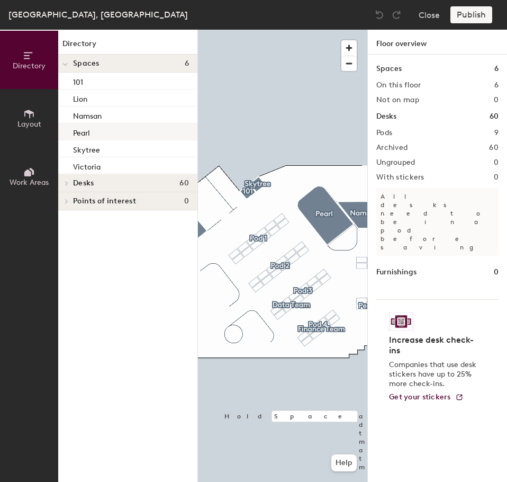
click at [89, 137] on p "Pearl" at bounding box center [81, 131] width 17 height 12
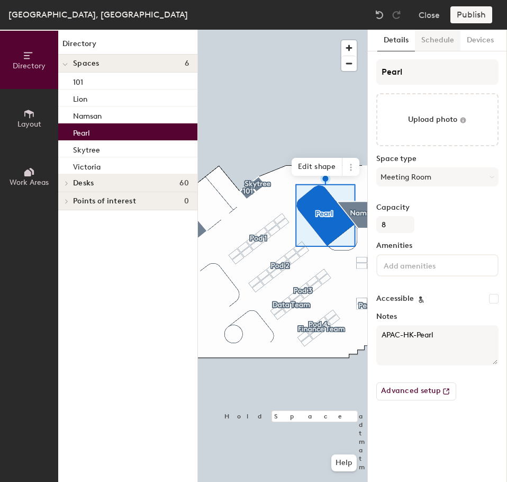
click at [435, 43] on button "Schedule" at bounding box center [438, 41] width 46 height 22
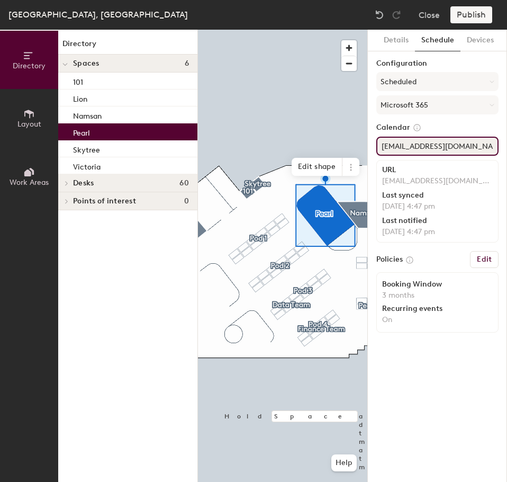
click at [431, 146] on input "[EMAIL_ADDRESS][DOMAIN_NAME]" at bounding box center [437, 146] width 122 height 19
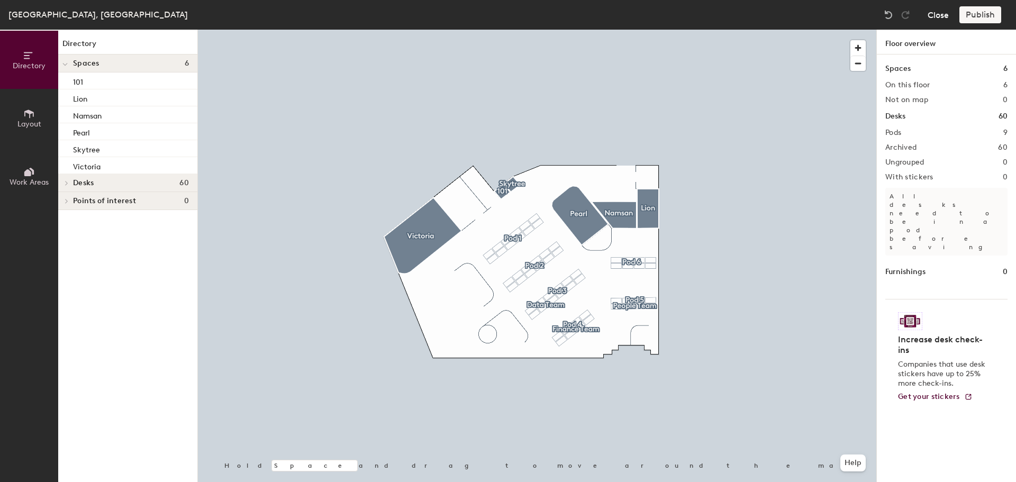
click at [507, 19] on button "Close" at bounding box center [938, 14] width 21 height 17
